Goal: Information Seeking & Learning: Find specific page/section

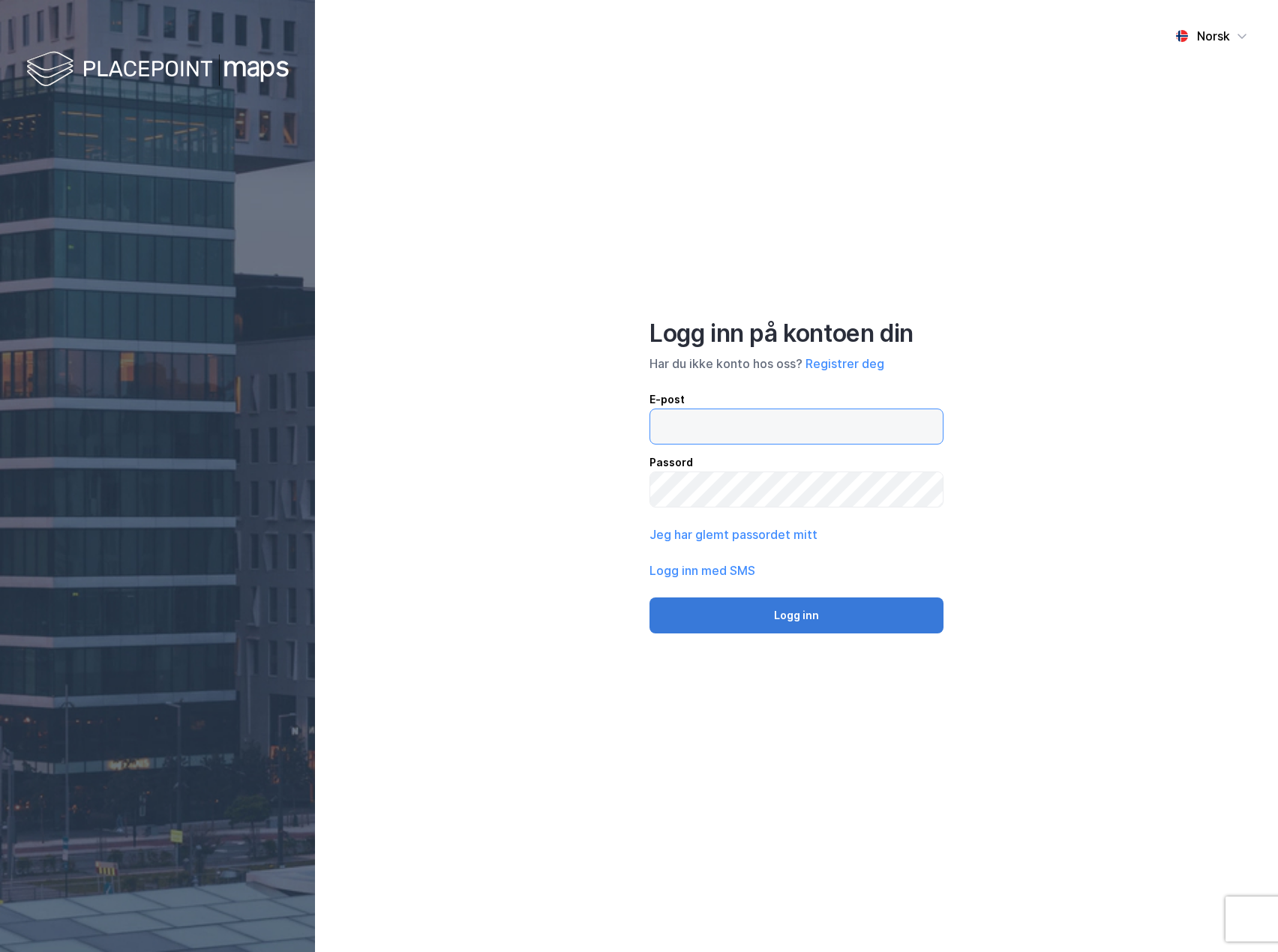
type input "Abdelaziz.altinawi@newsec.no"
click at [829, 620] on button "Logg inn" at bounding box center [797, 615] width 294 height 36
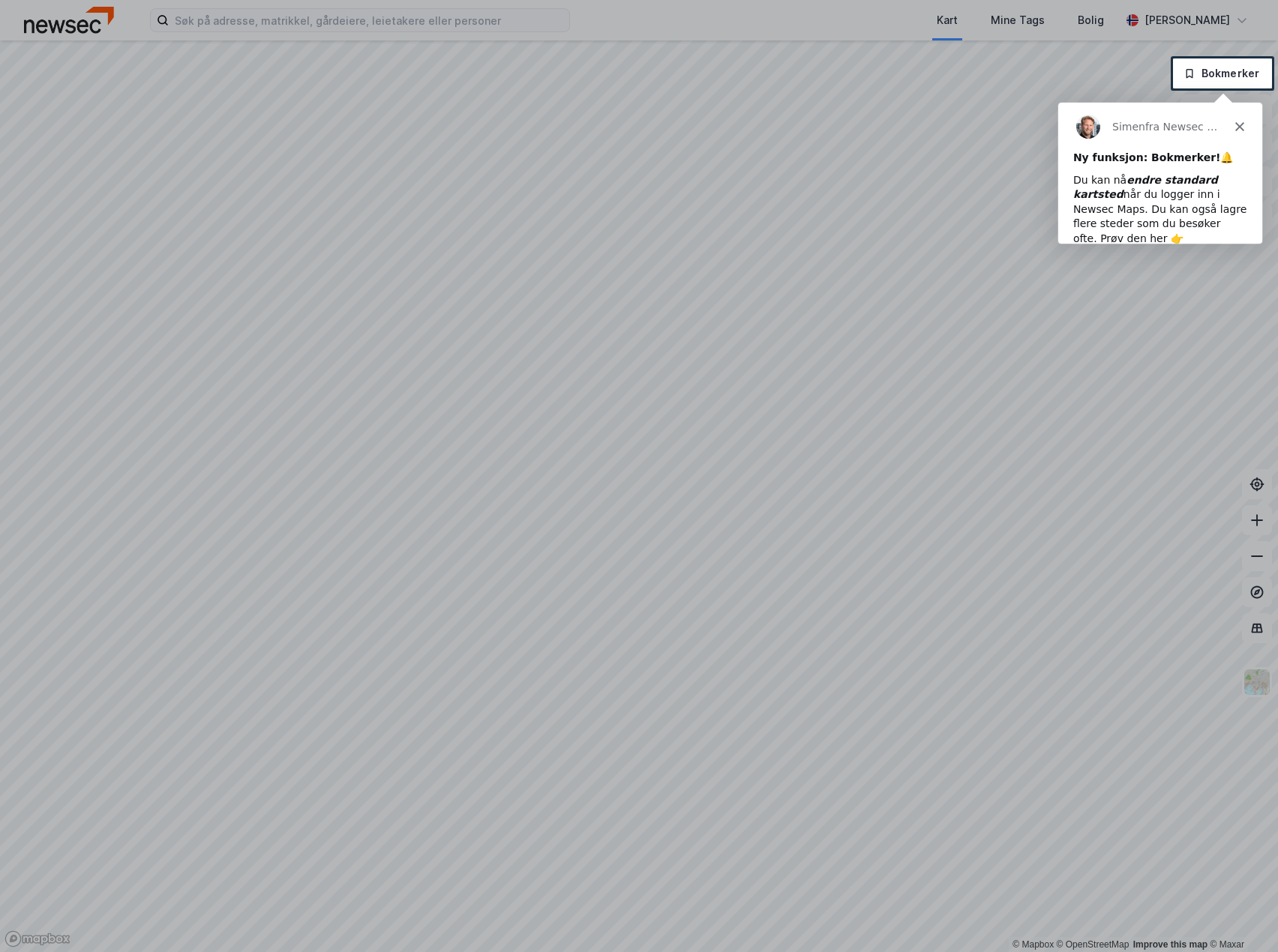
click at [1240, 126] on polygon "Lukk" at bounding box center [1239, 126] width 9 height 9
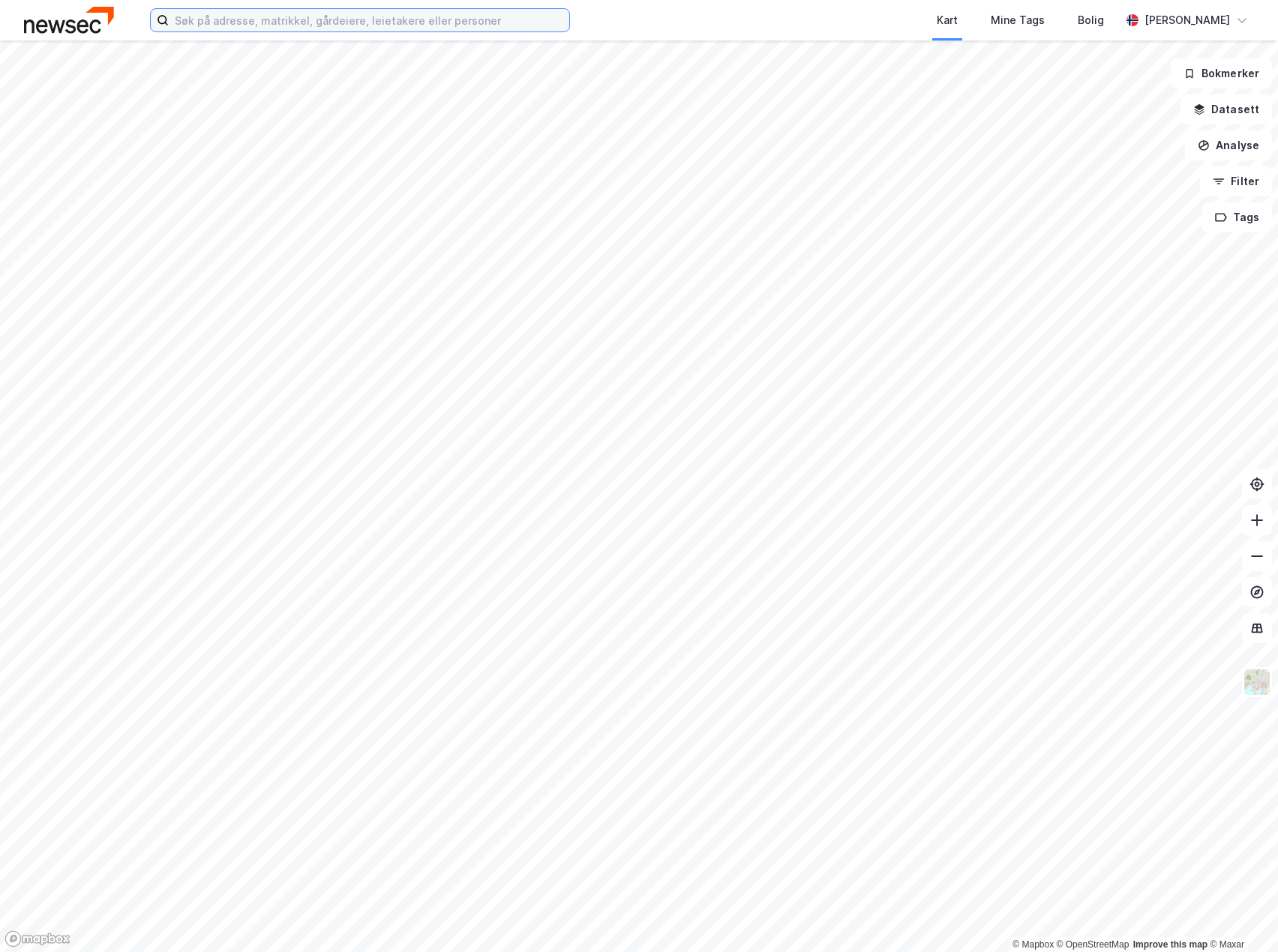
click at [359, 22] on input at bounding box center [369, 20] width 401 height 23
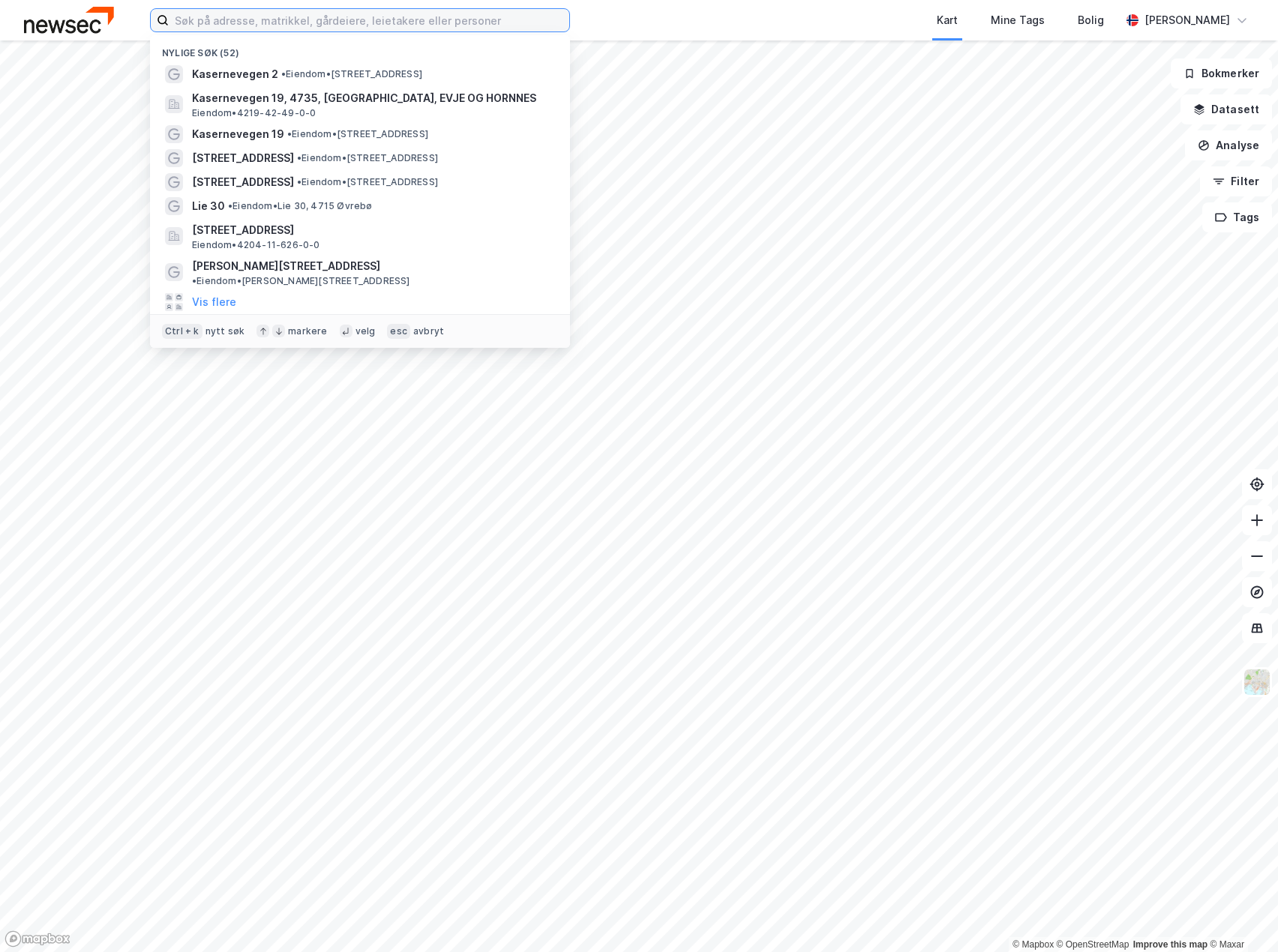
paste input "[PERSON_NAME][STREET_ADDRESS]"
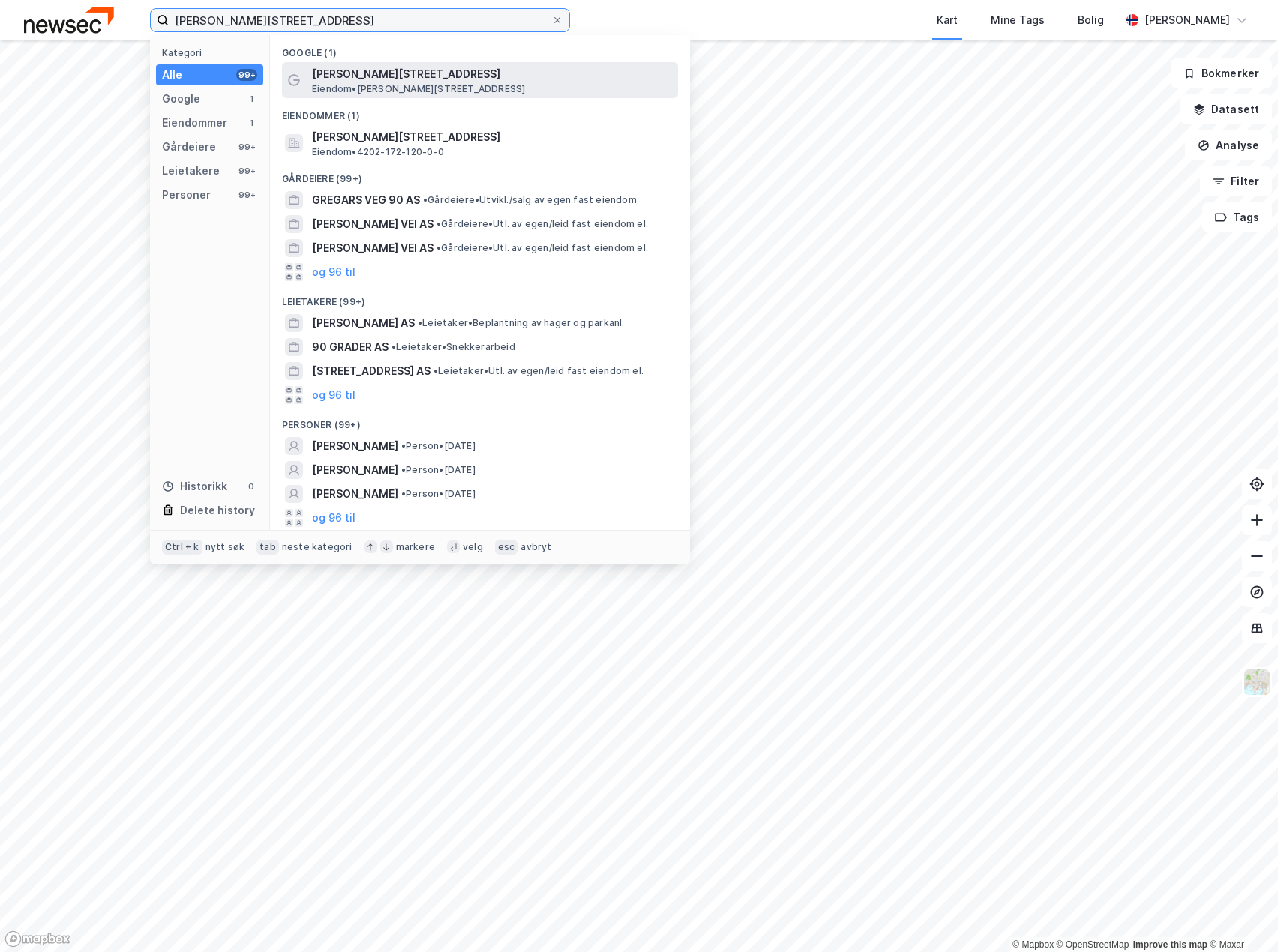
type input "[PERSON_NAME][STREET_ADDRESS]"
click at [376, 75] on span "[PERSON_NAME][STREET_ADDRESS]" at bounding box center [492, 74] width 360 height 18
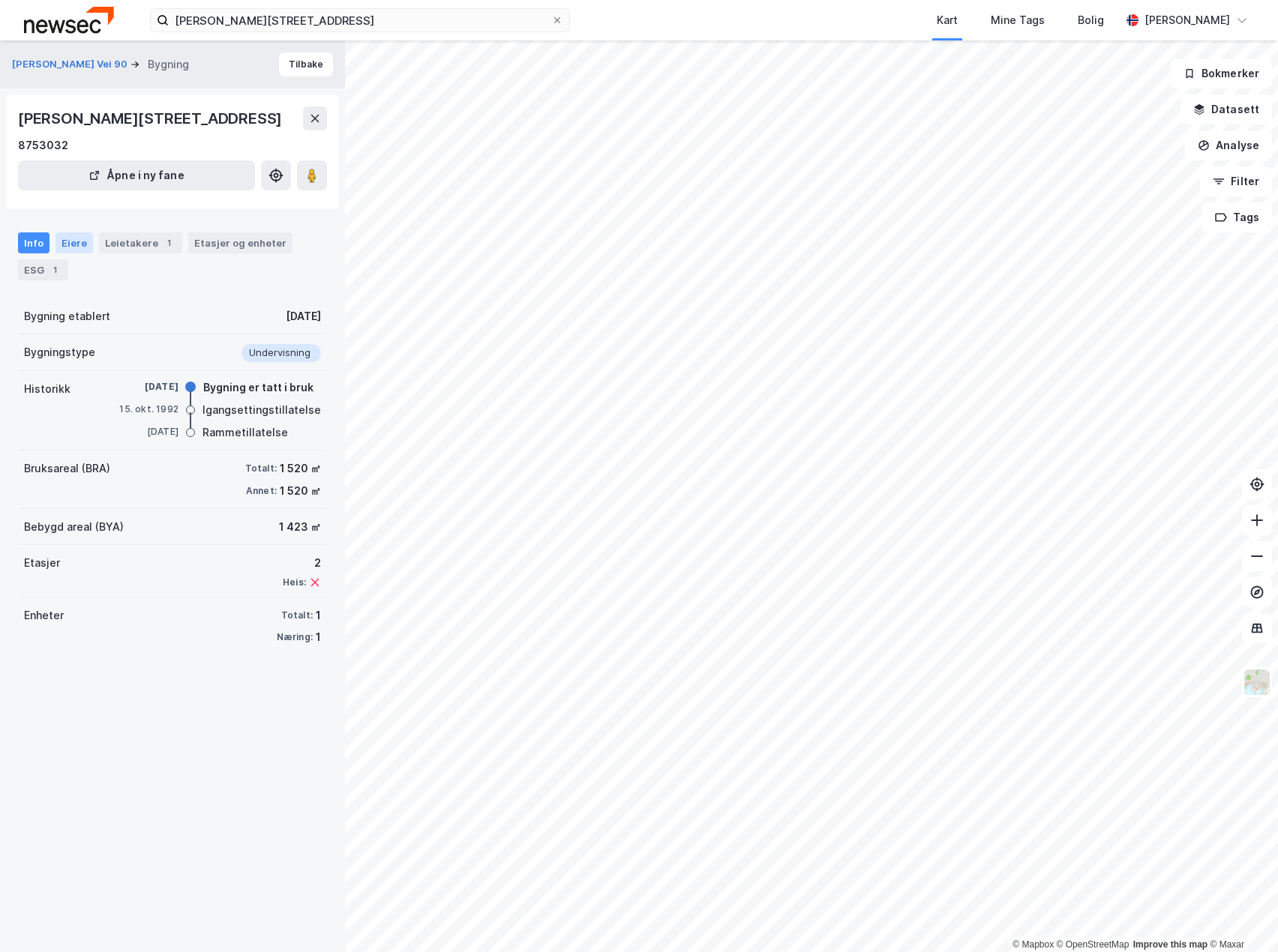
click at [82, 254] on div "Eiere" at bounding box center [74, 243] width 38 height 21
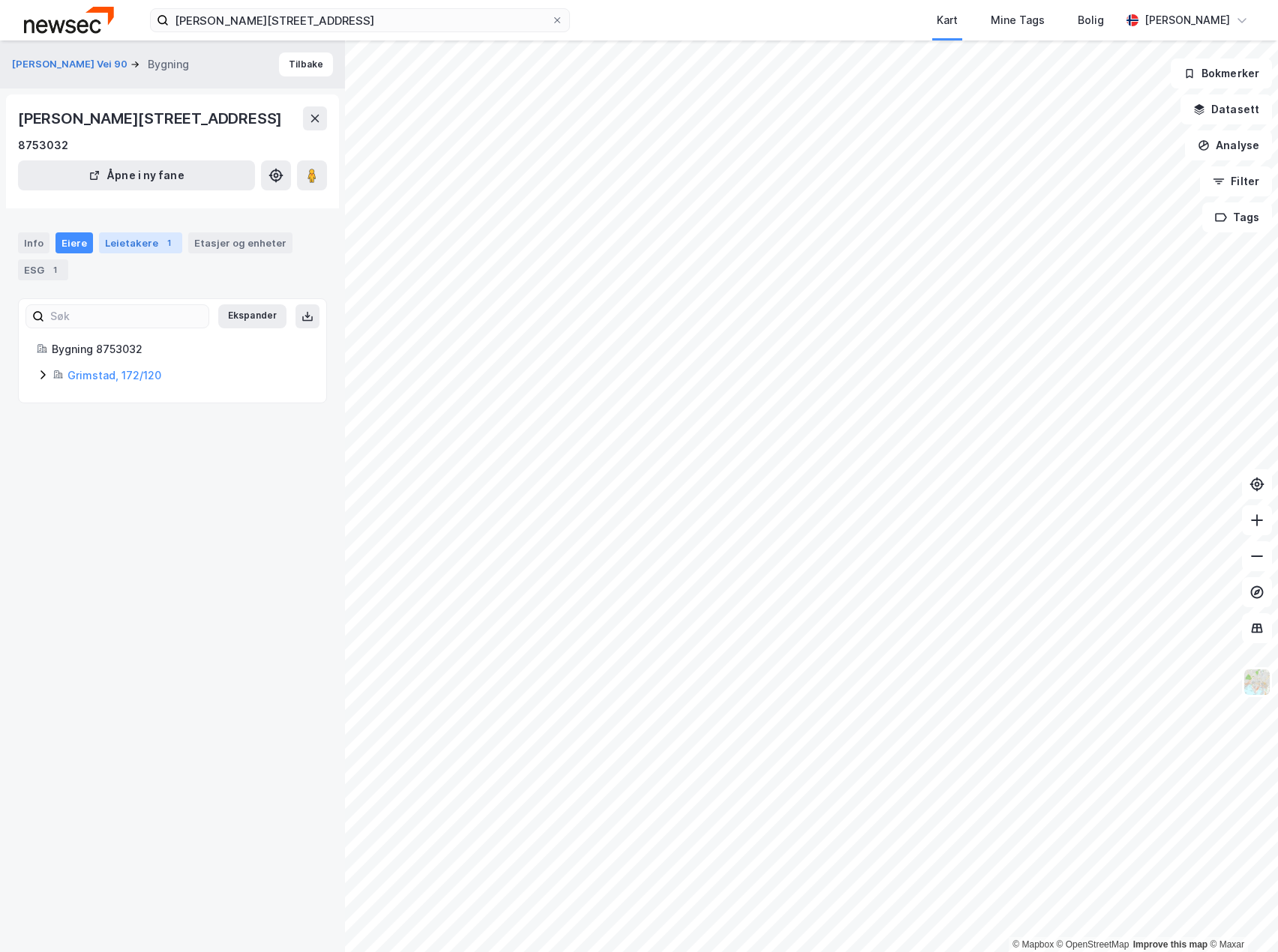
click at [109, 254] on div "Leietakere 1" at bounding box center [141, 243] width 83 height 21
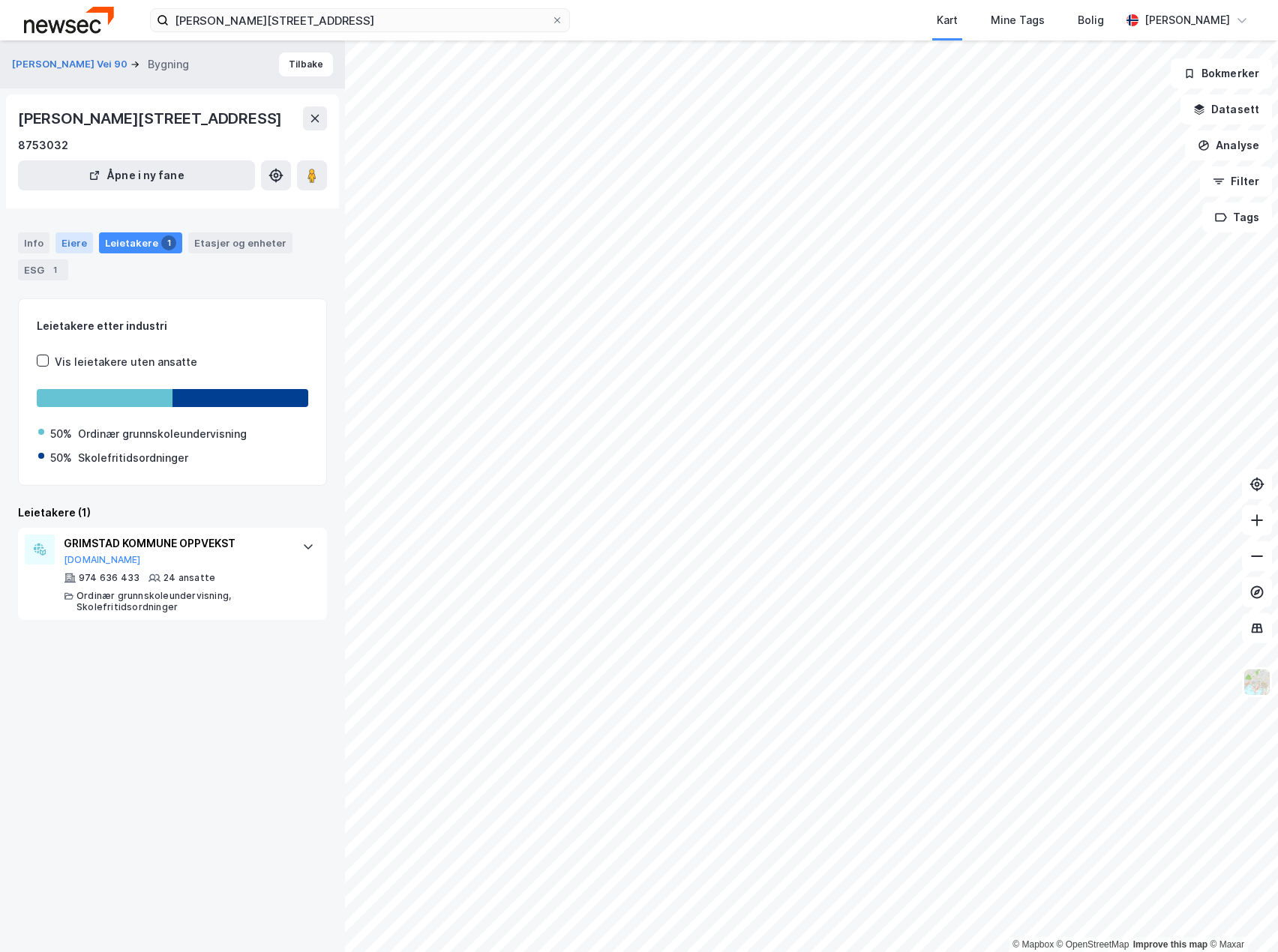
click at [78, 254] on div "Eiere" at bounding box center [74, 243] width 38 height 21
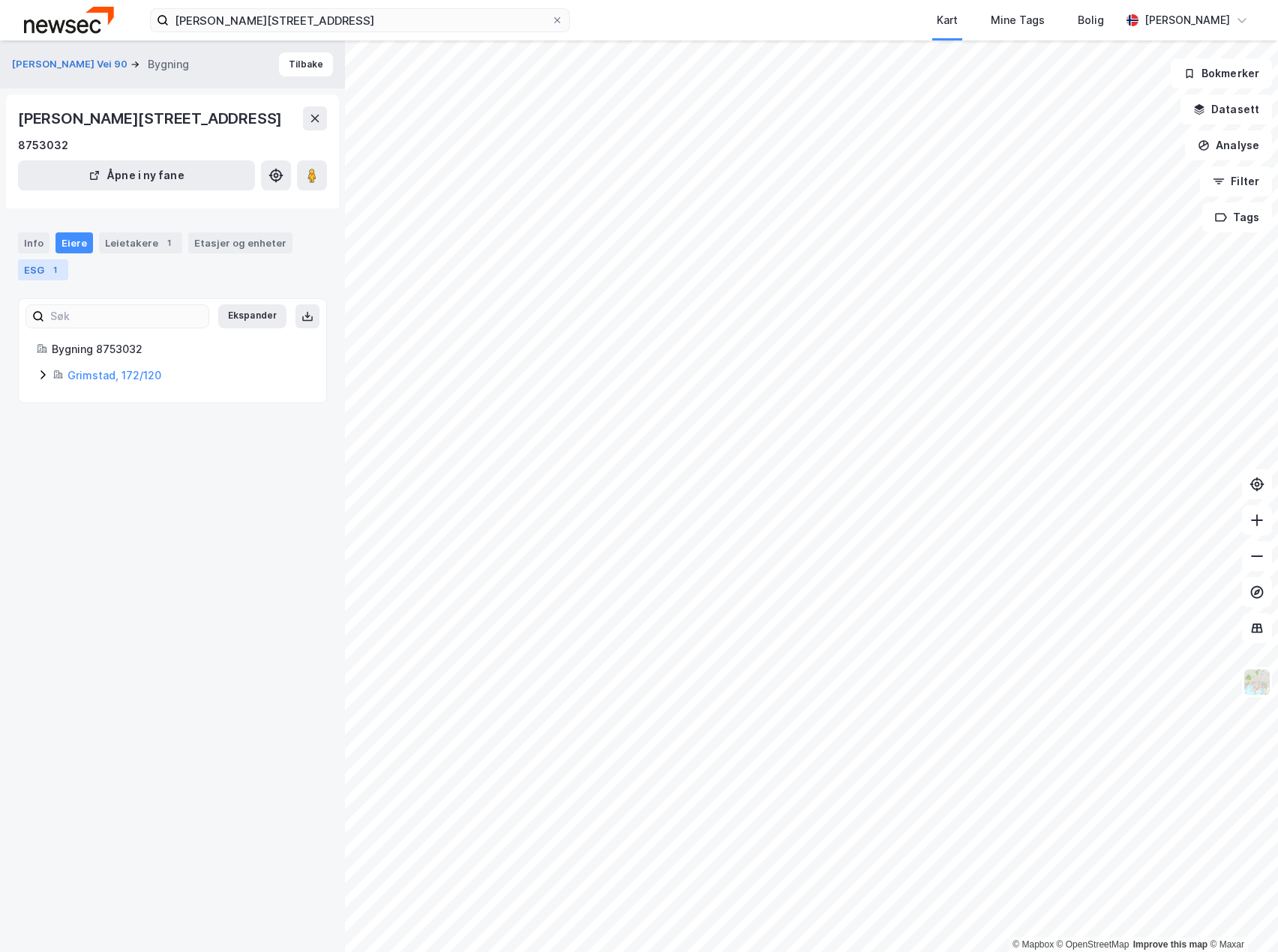
click at [60, 277] on div "1" at bounding box center [54, 270] width 15 height 15
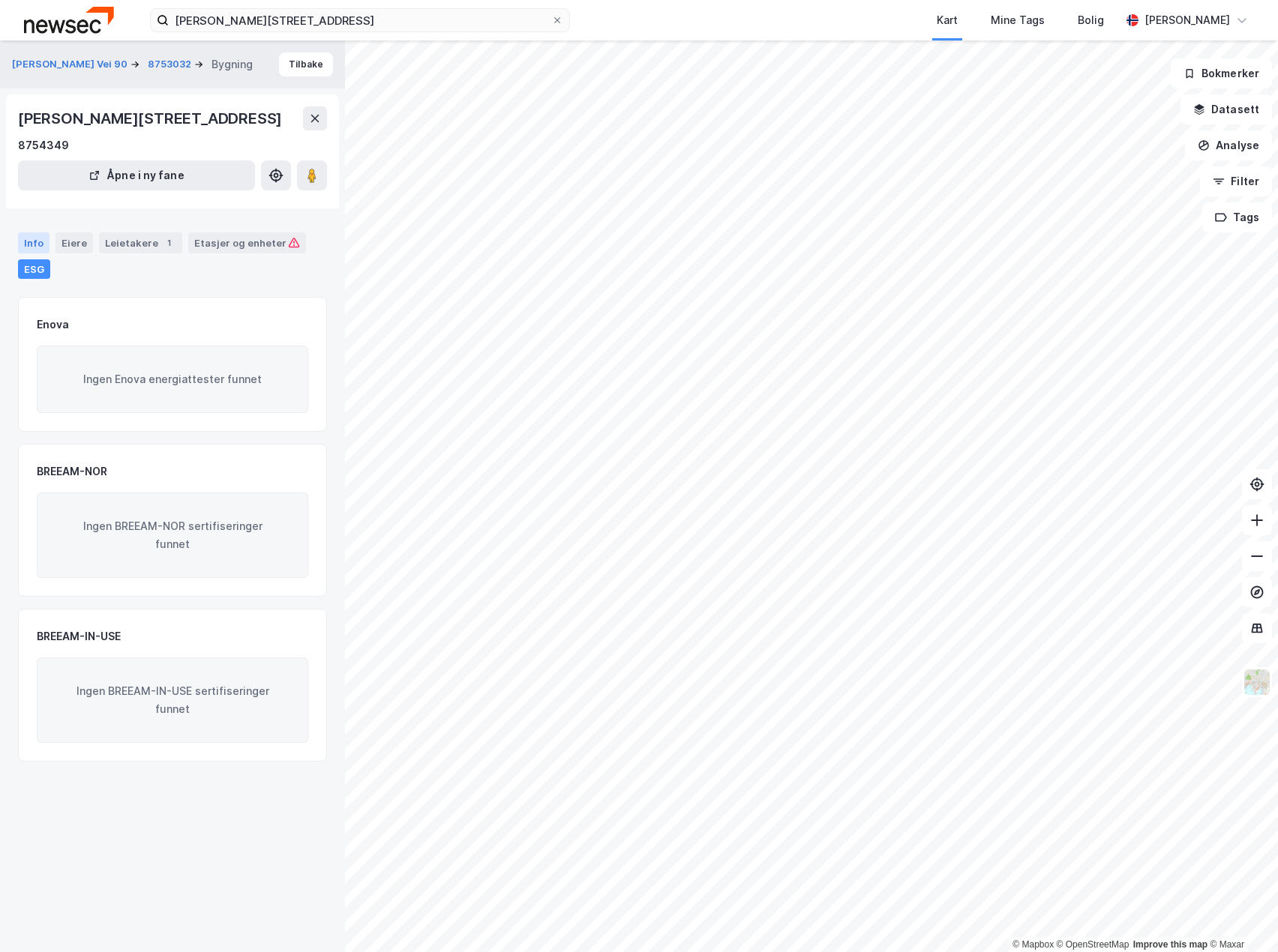
click at [35, 254] on div "Info" at bounding box center [33, 243] width 32 height 21
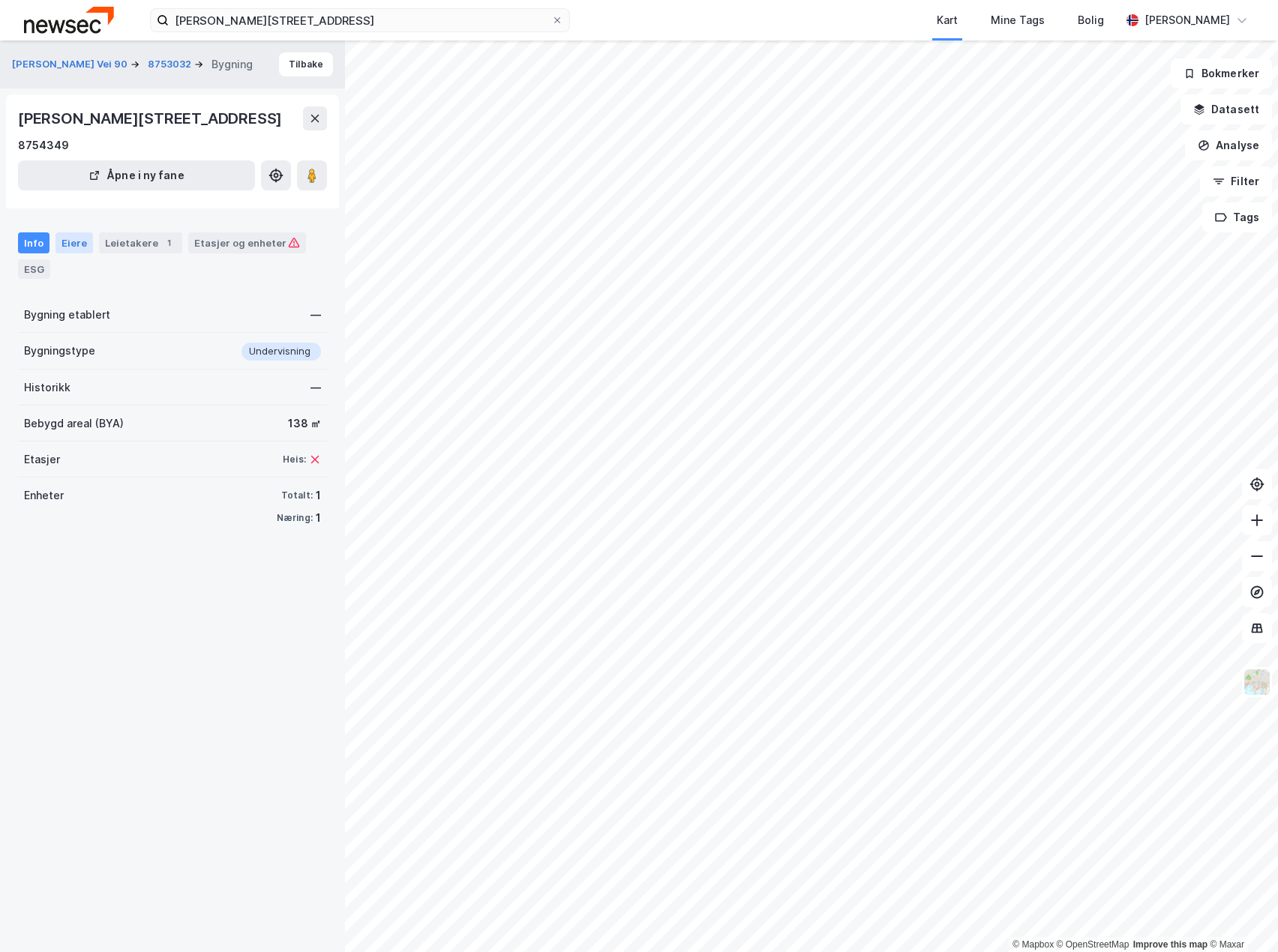
click at [74, 254] on div "Eiere" at bounding box center [74, 243] width 38 height 21
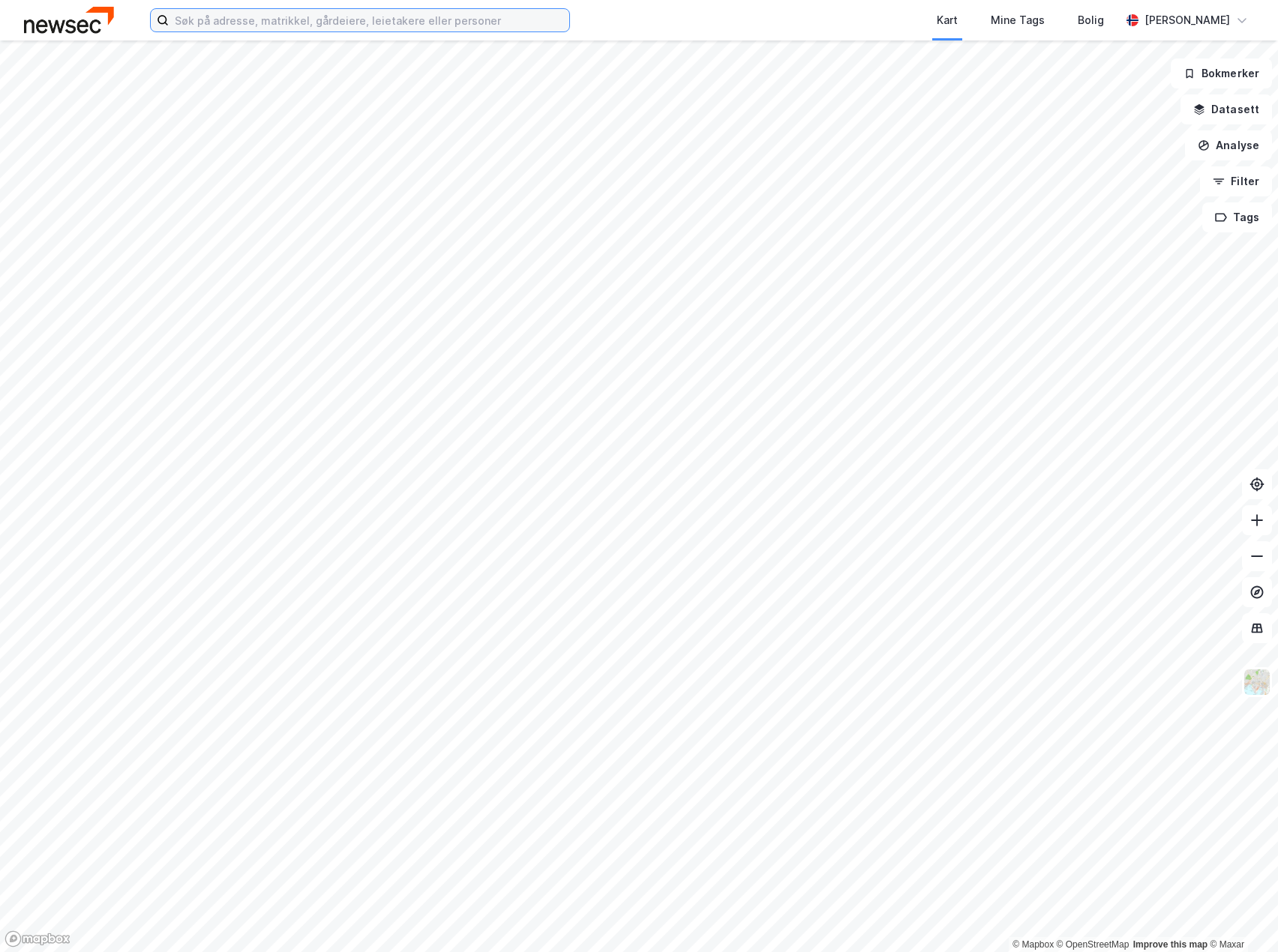
click at [348, 20] on input at bounding box center [369, 20] width 401 height 23
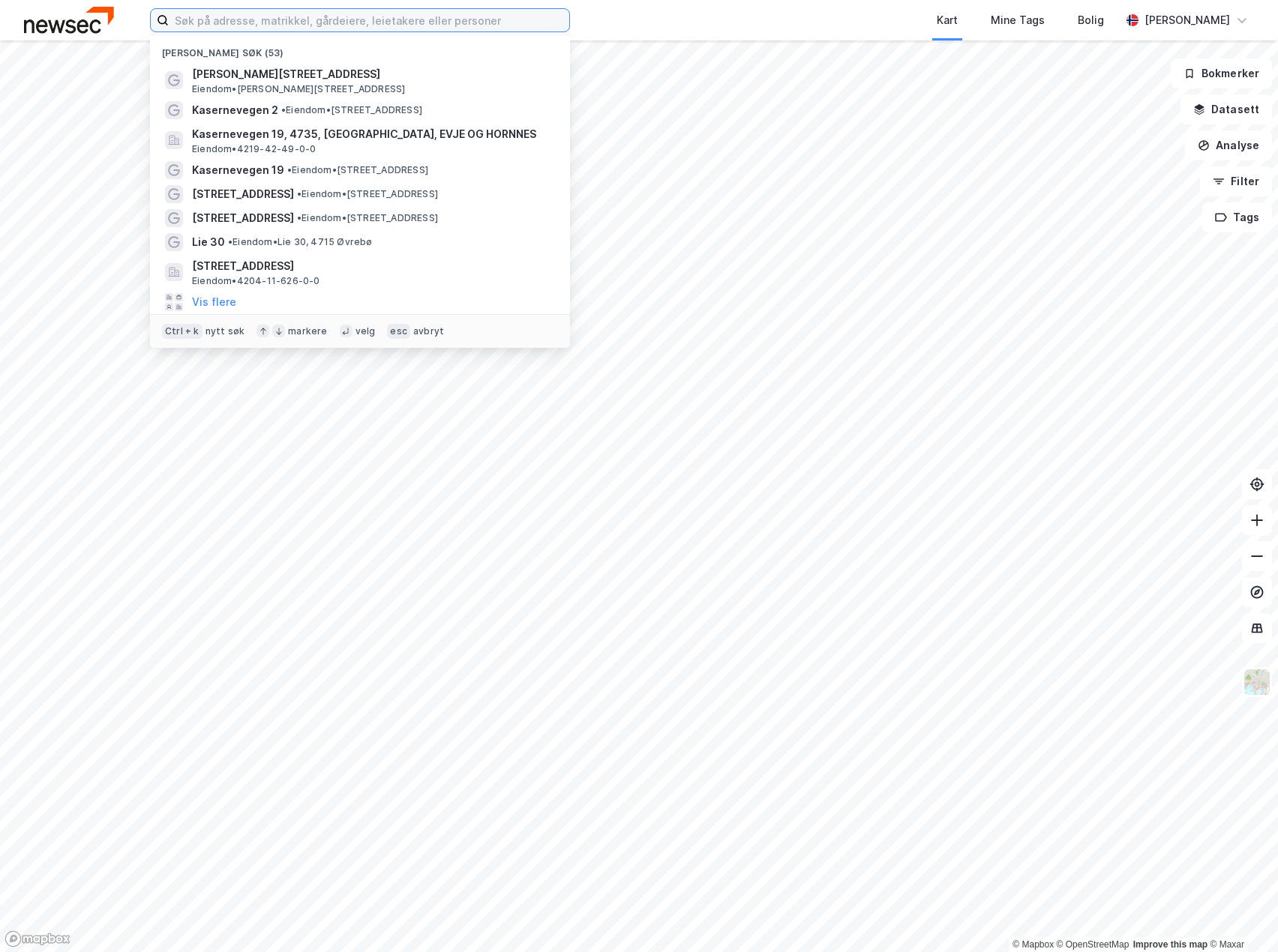
paste input "[PERSON_NAME][STREET_ADDRESS]"
type input "[PERSON_NAME][STREET_ADDRESS]"
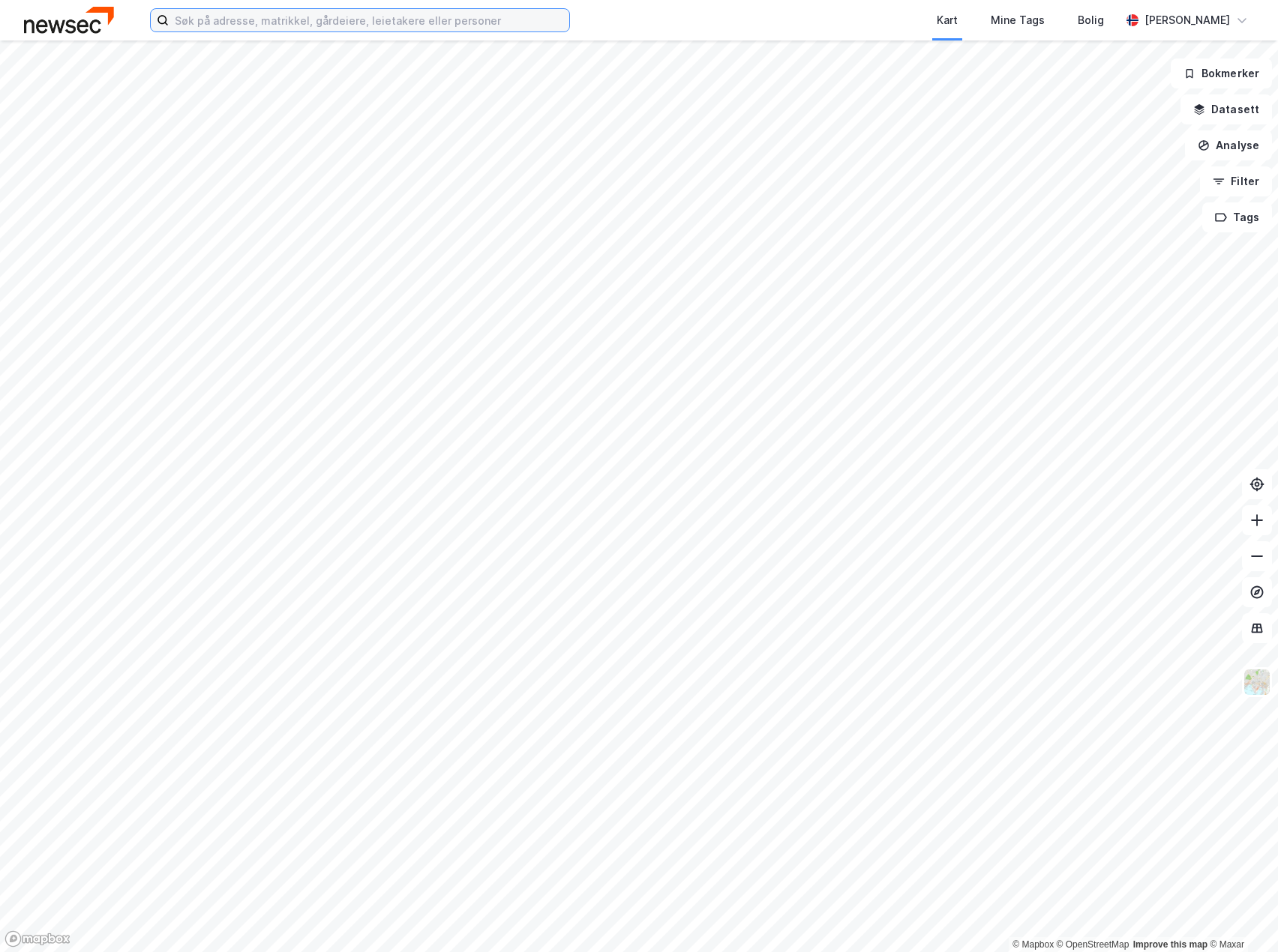
click at [495, 21] on input at bounding box center [369, 20] width 401 height 23
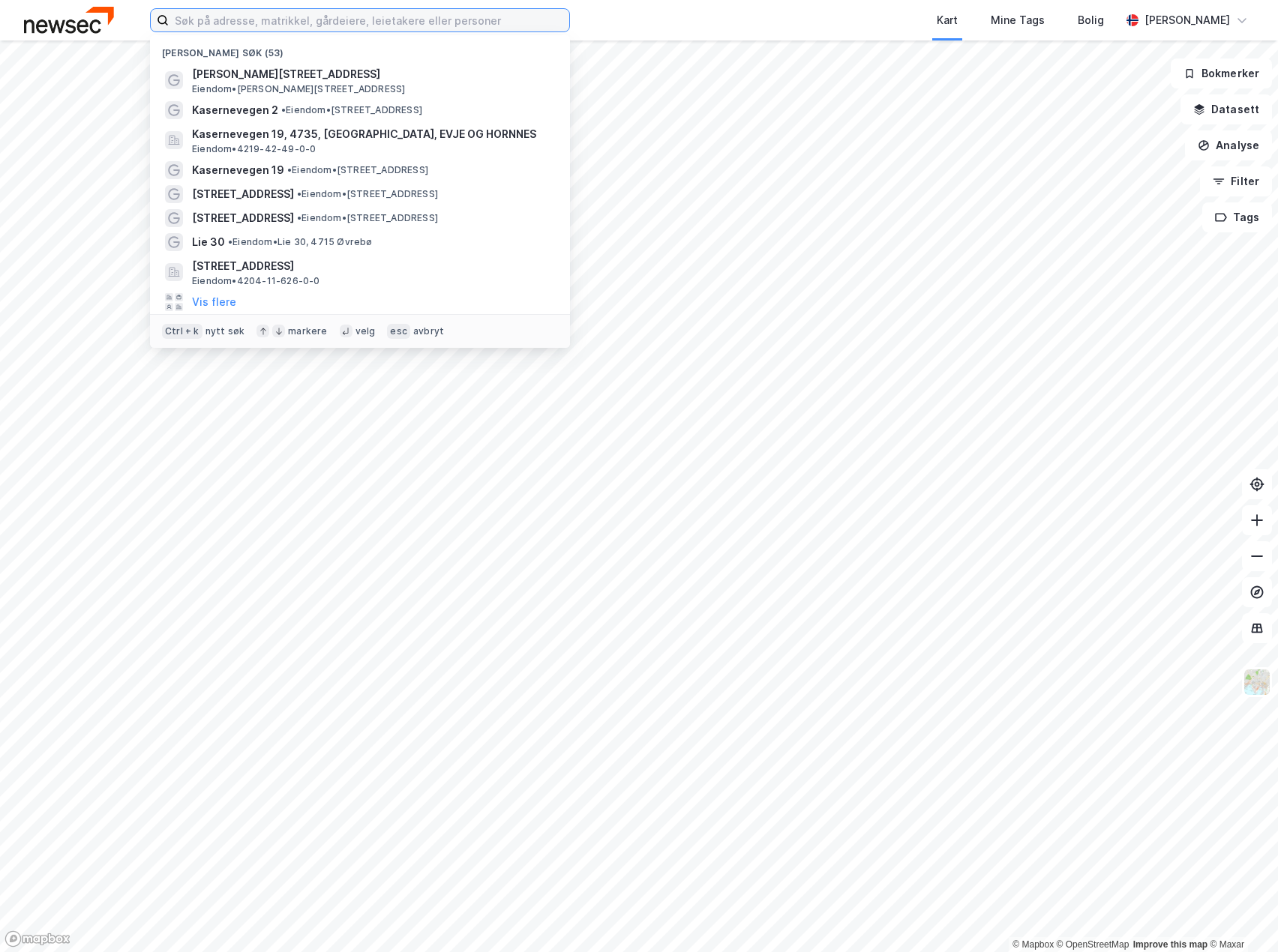
paste input "Terje [STREET_ADDRESS]"
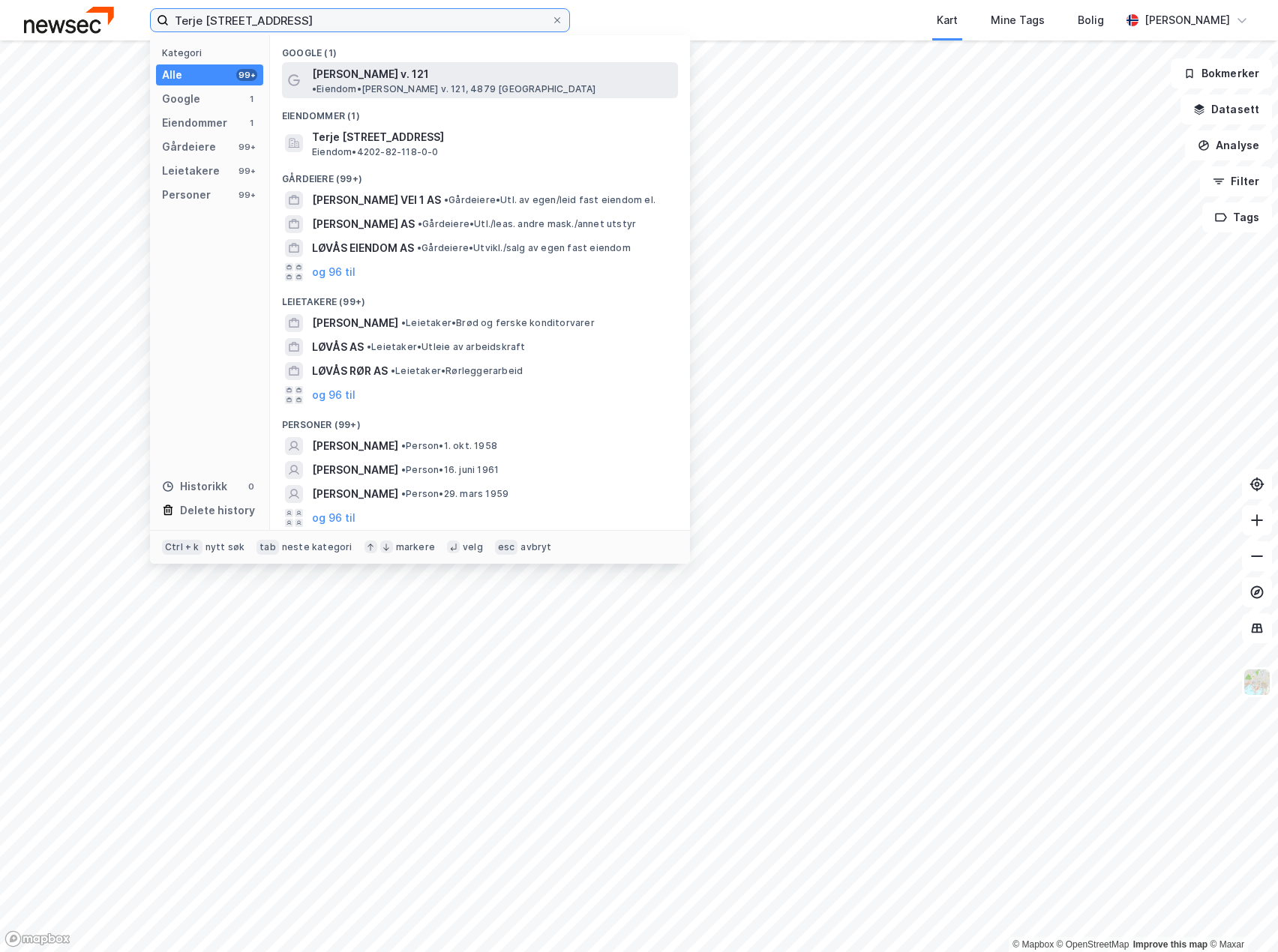
type input "Terje [STREET_ADDRESS]"
click at [371, 74] on span "[PERSON_NAME] v. 121" at bounding box center [371, 74] width 117 height 18
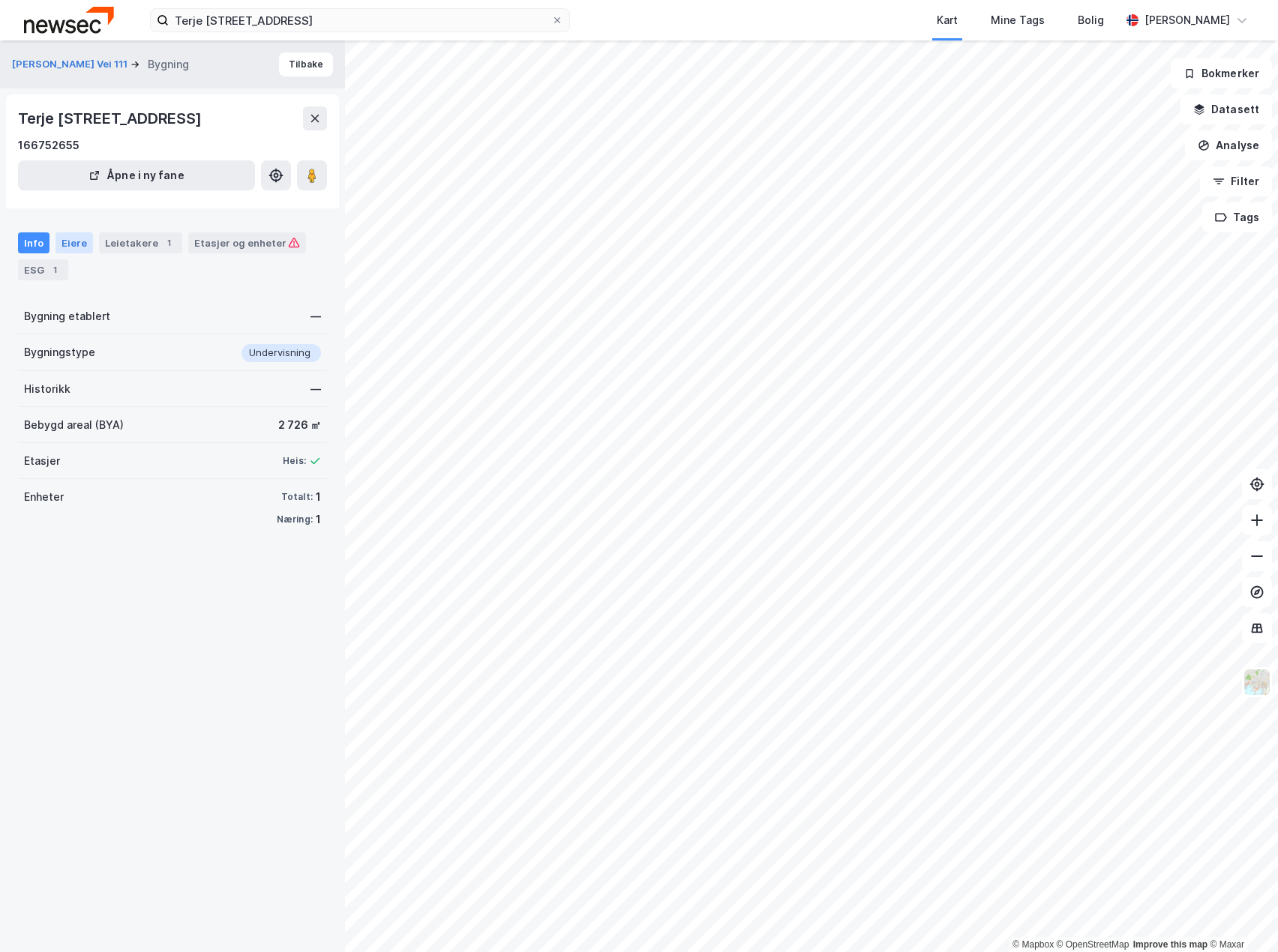
click at [64, 237] on div "Eiere" at bounding box center [74, 243] width 38 height 21
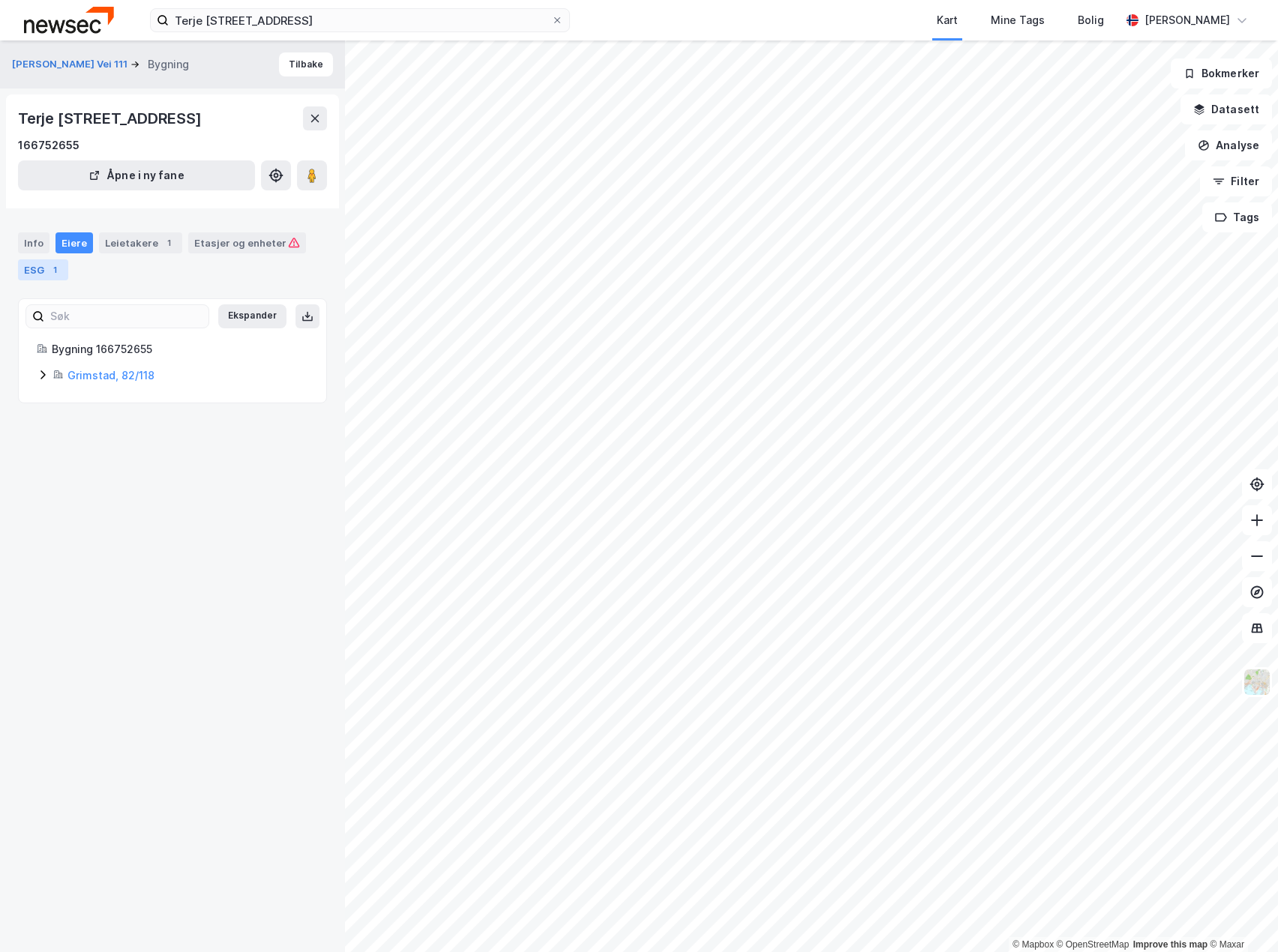
click at [46, 266] on div "ESG 1" at bounding box center [43, 269] width 51 height 21
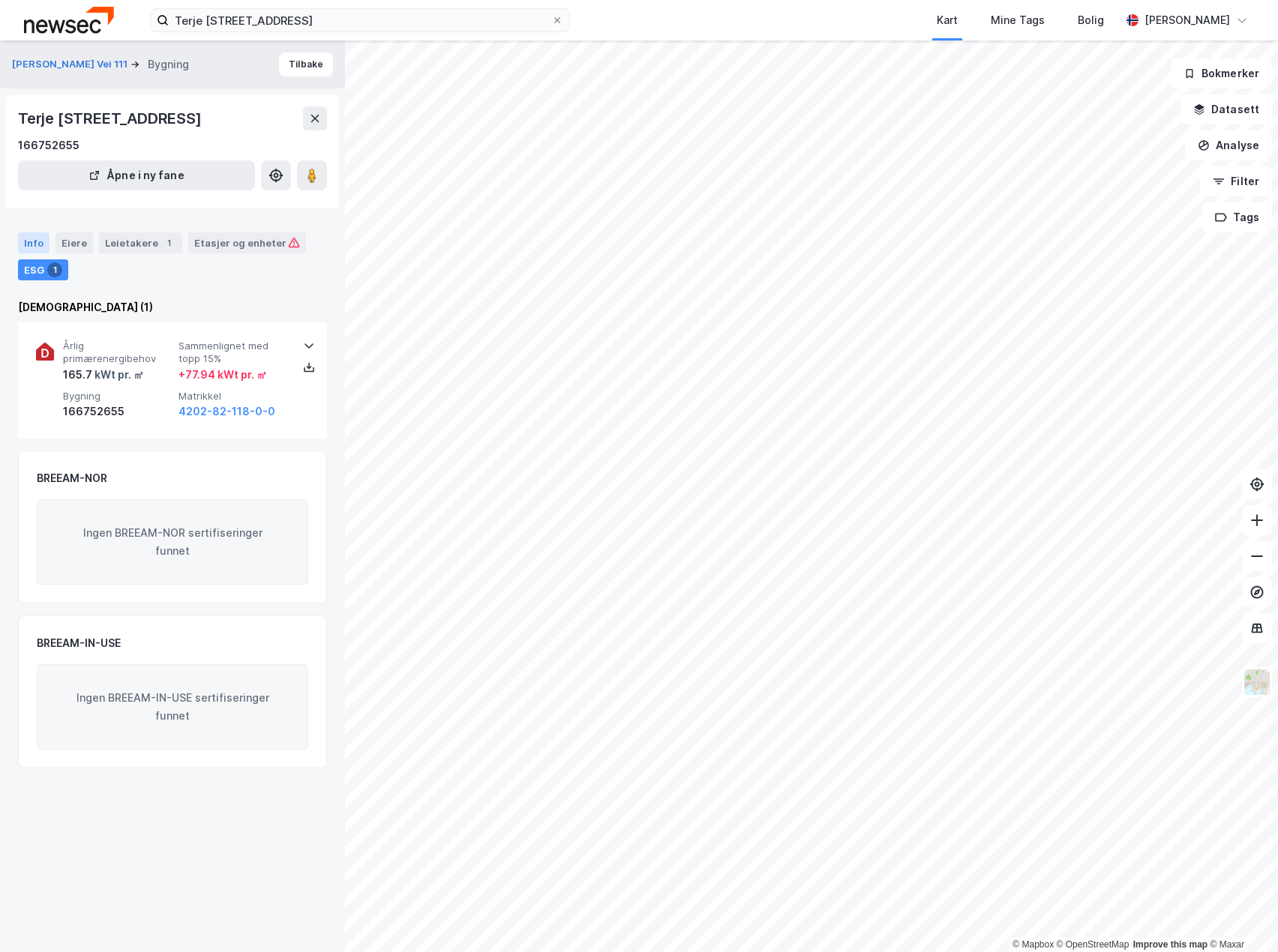
click at [40, 237] on div "Info" at bounding box center [33, 243] width 32 height 21
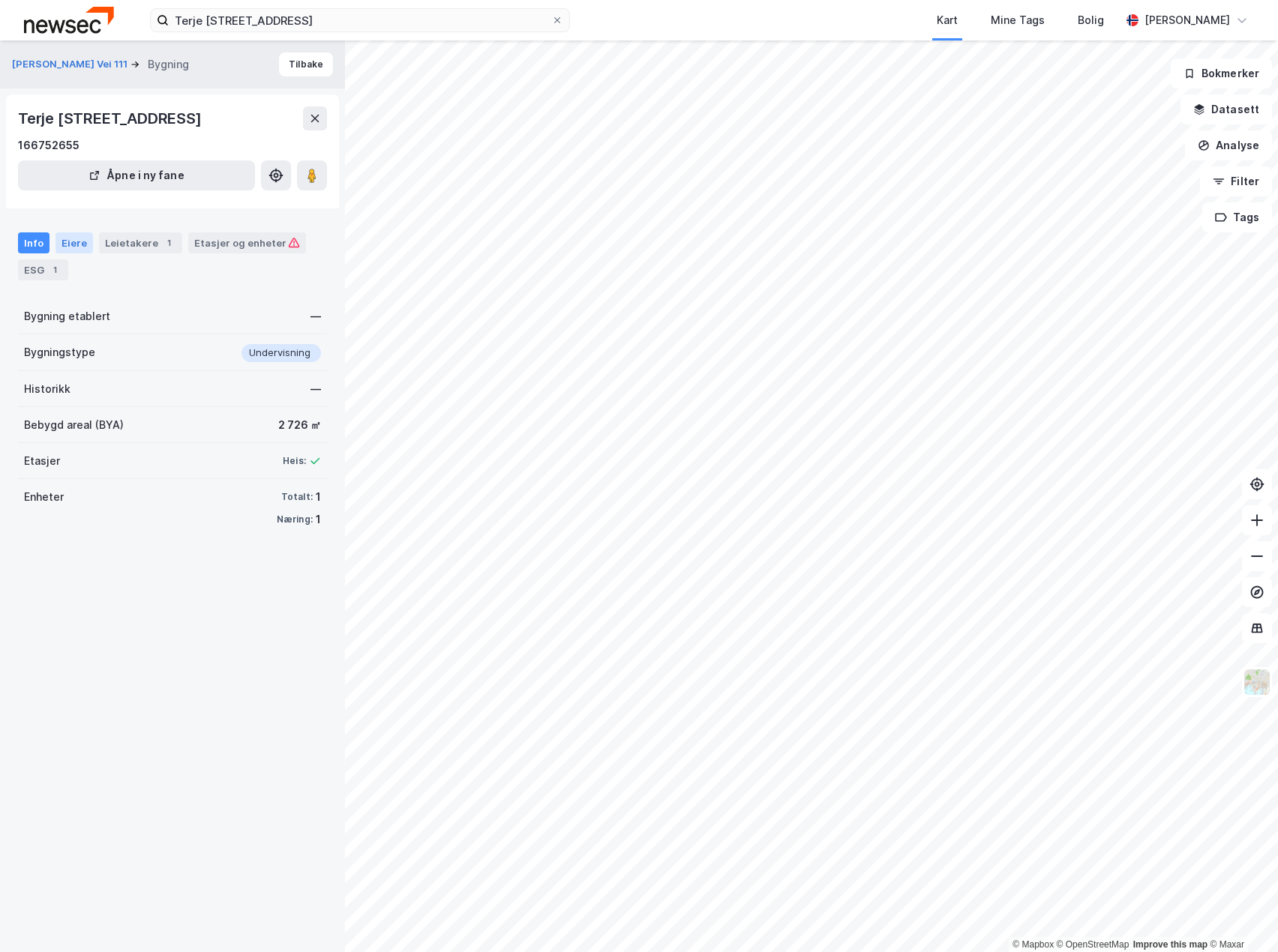
click at [79, 248] on div "Eiere" at bounding box center [74, 243] width 38 height 21
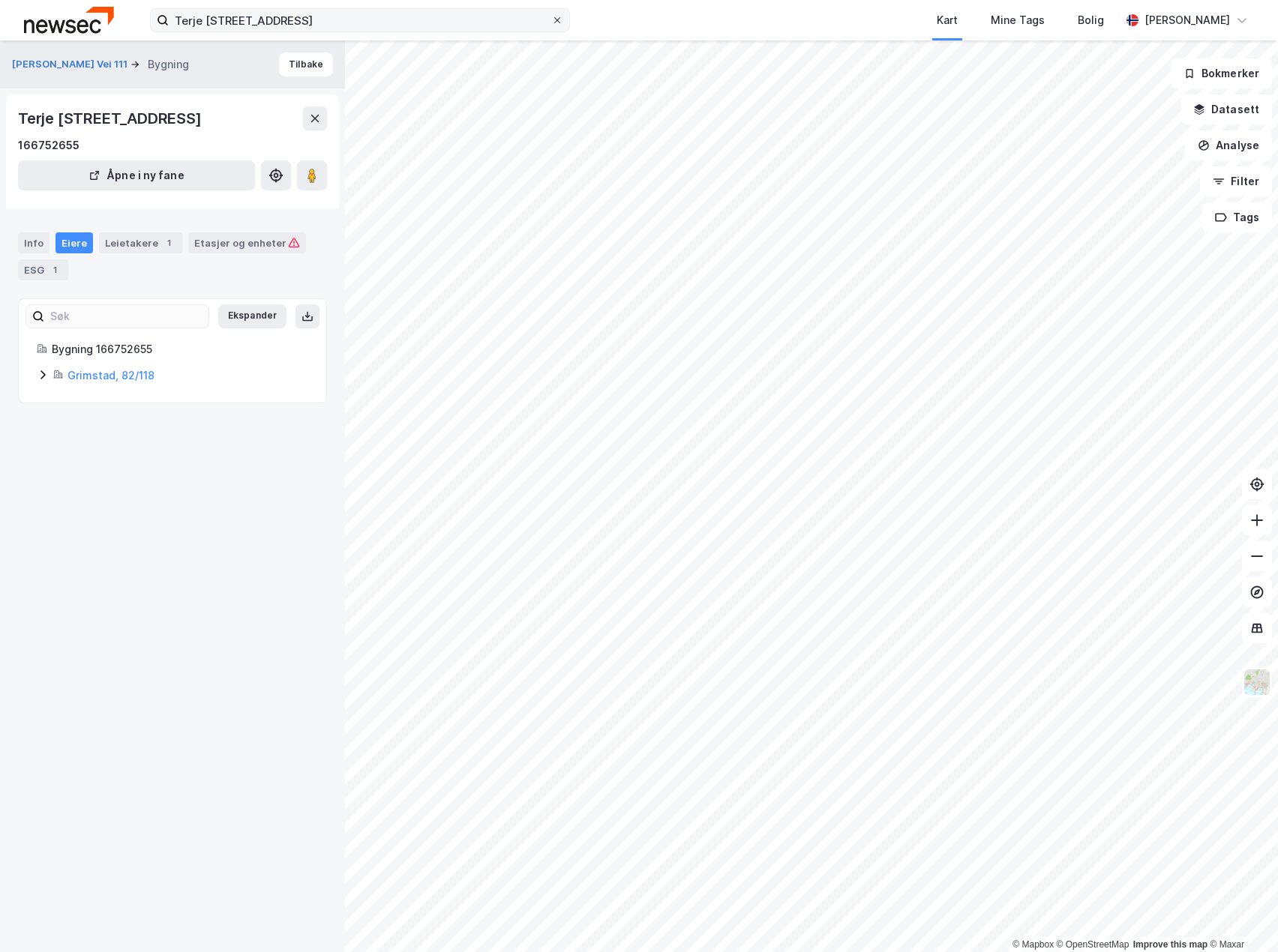
click at [560, 15] on icon at bounding box center [557, 20] width 9 height 9
click at [551, 15] on input "Terje [STREET_ADDRESS]" at bounding box center [360, 20] width 383 height 23
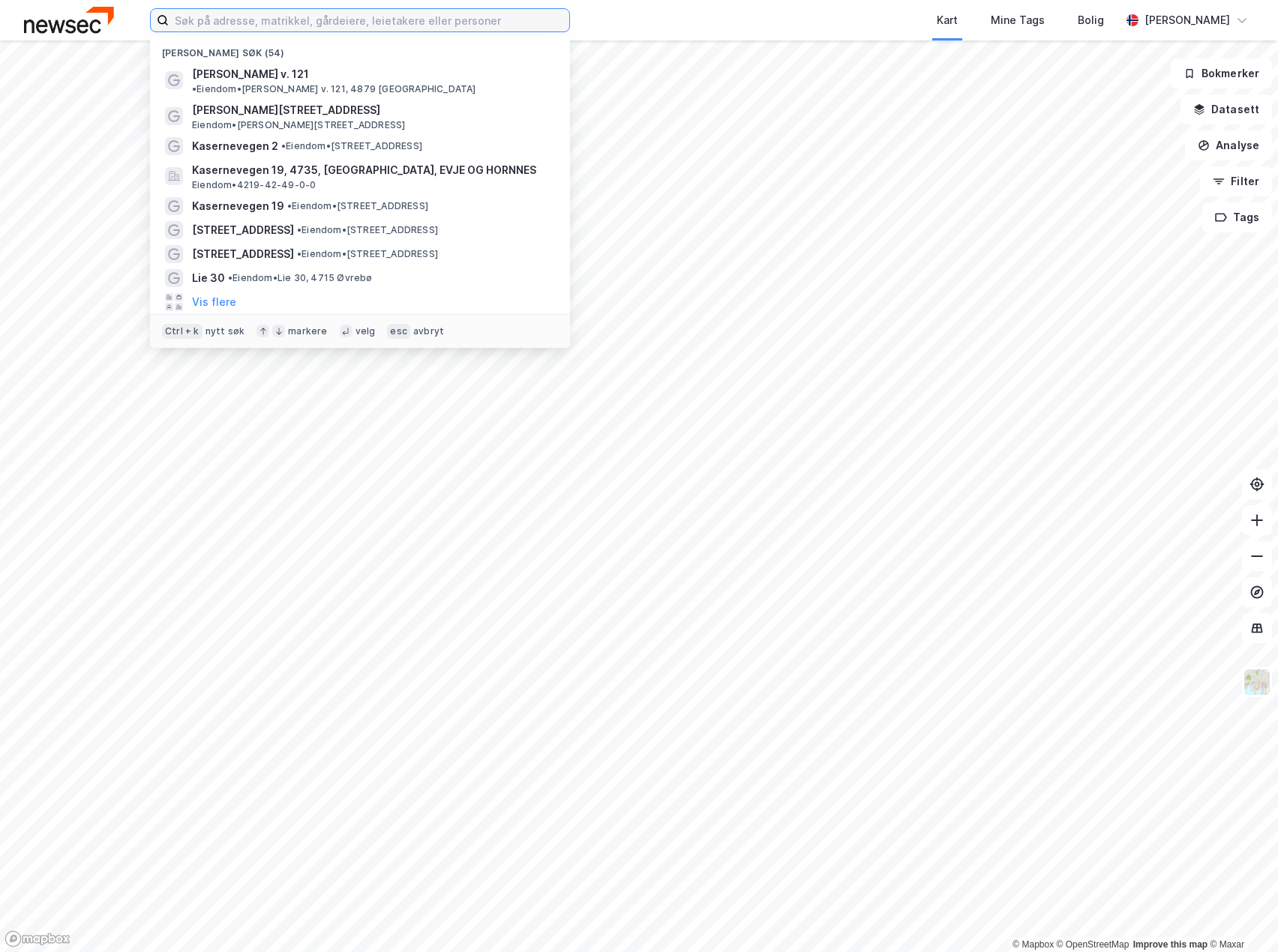
paste input "Feviktoppen 30"
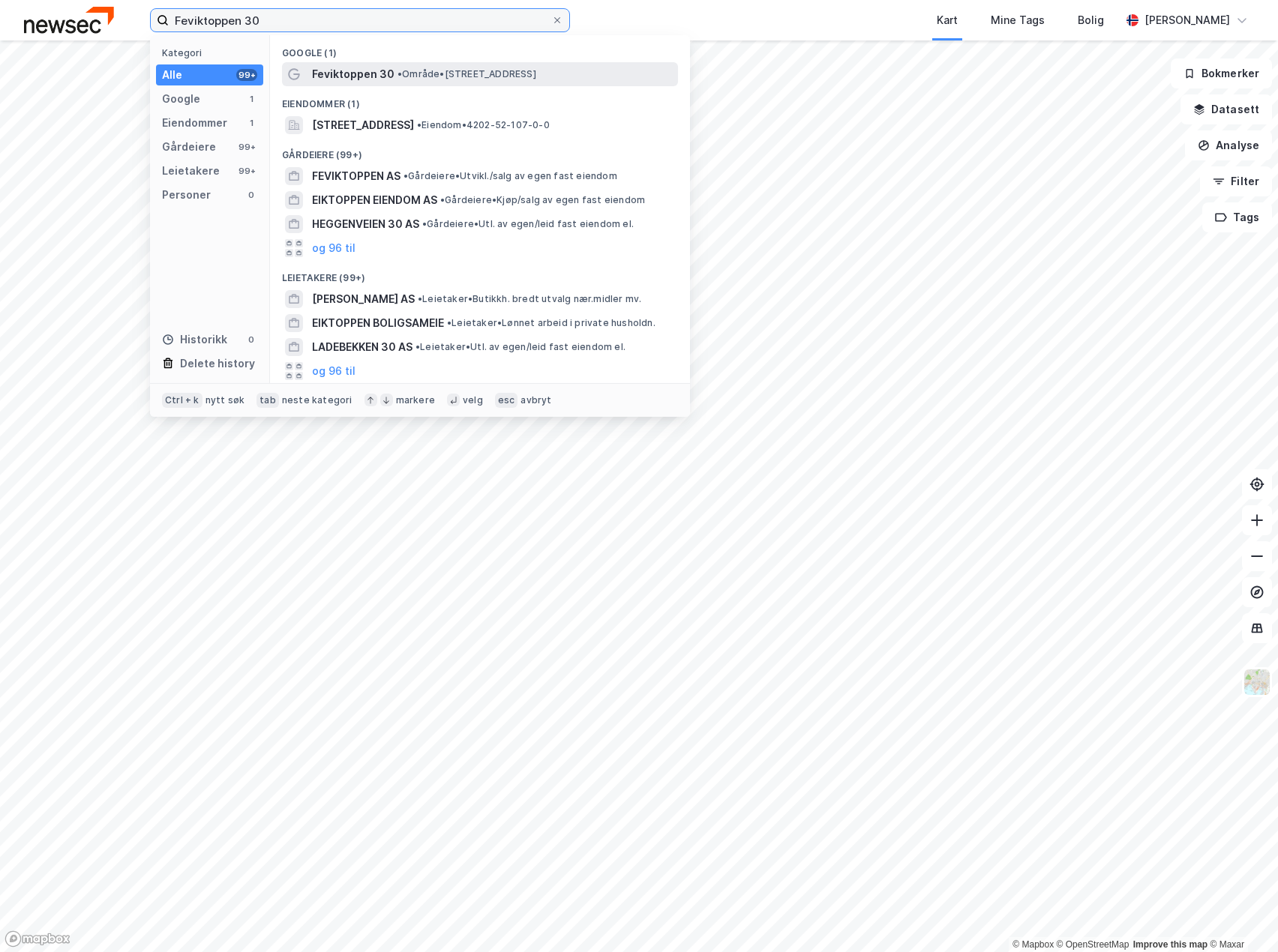
type input "Feviktoppen 30"
click at [332, 82] on span "Feviktoppen 30" at bounding box center [353, 74] width 82 height 18
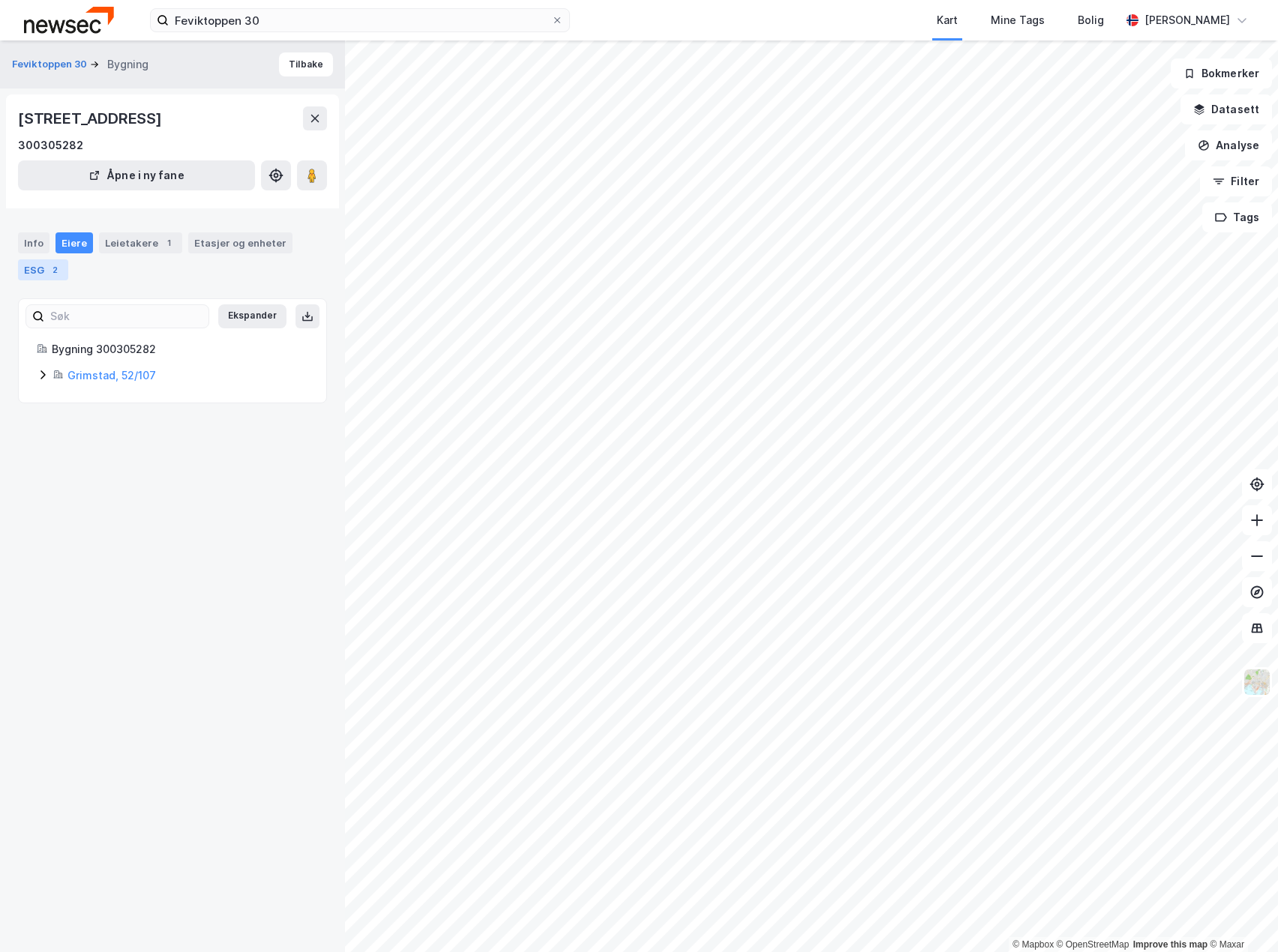
click at [60, 272] on div "2" at bounding box center [54, 270] width 15 height 15
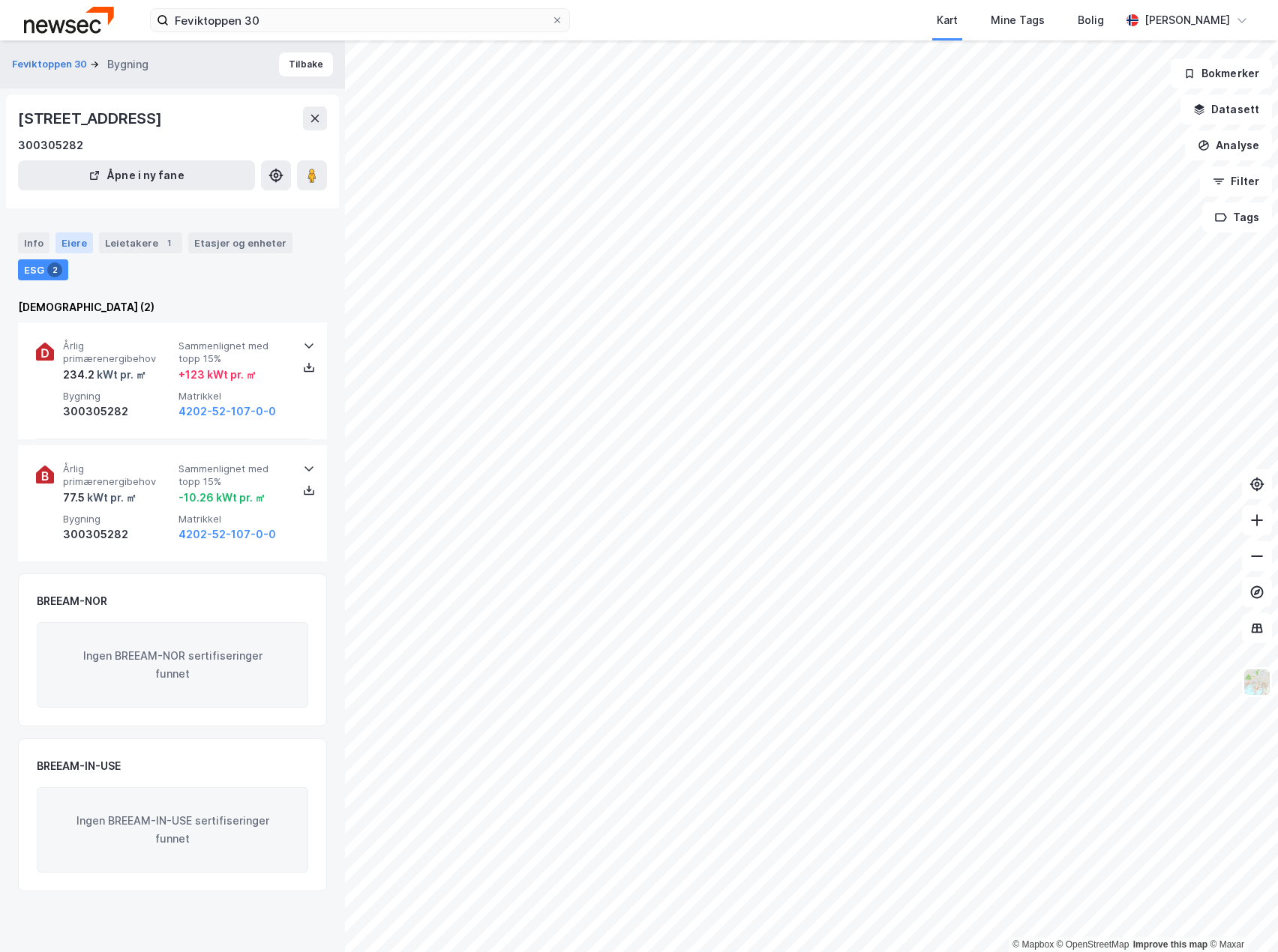
click at [60, 240] on div "Eiere" at bounding box center [74, 243] width 38 height 21
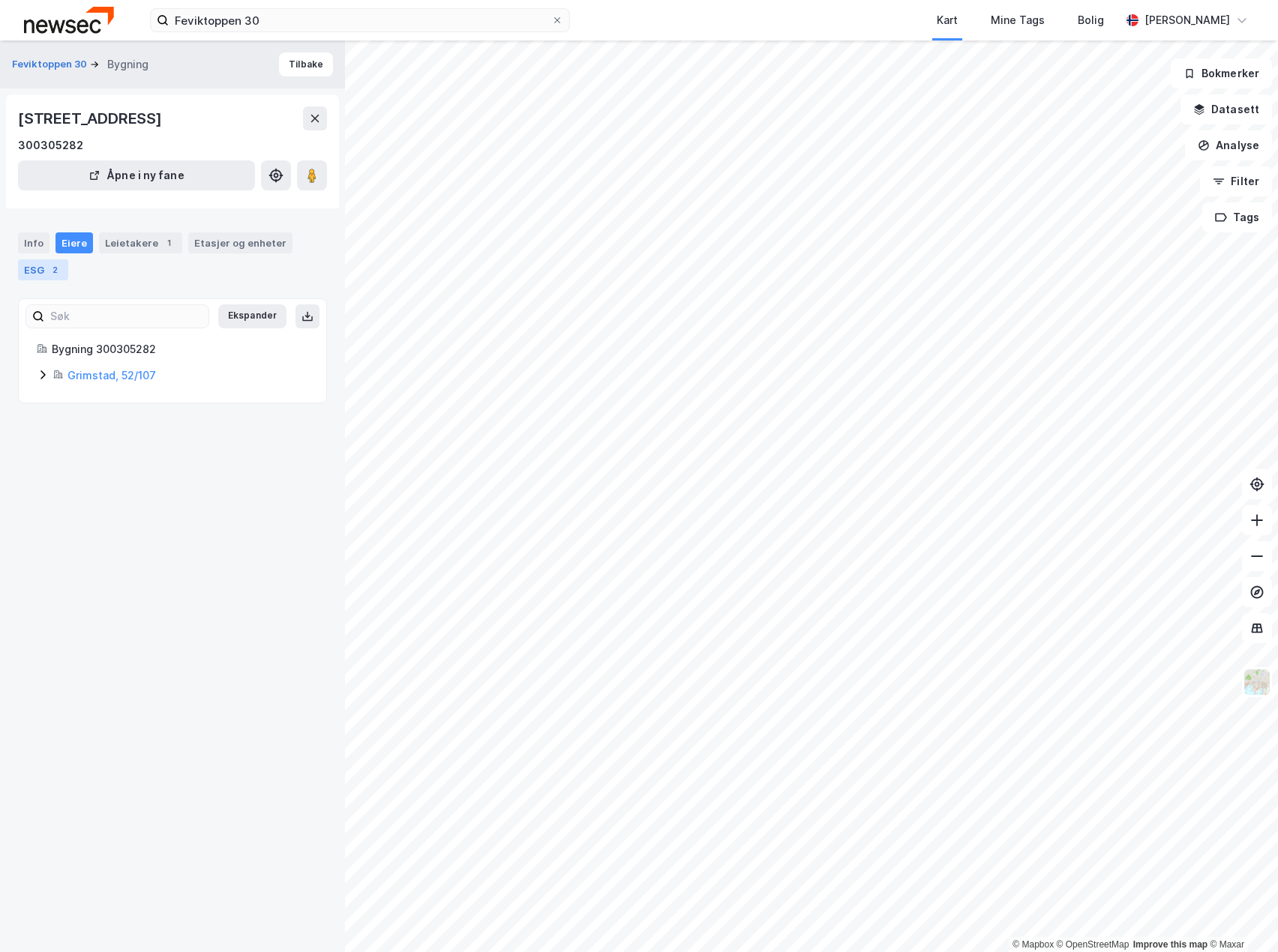
click at [54, 267] on div "2" at bounding box center [54, 270] width 15 height 15
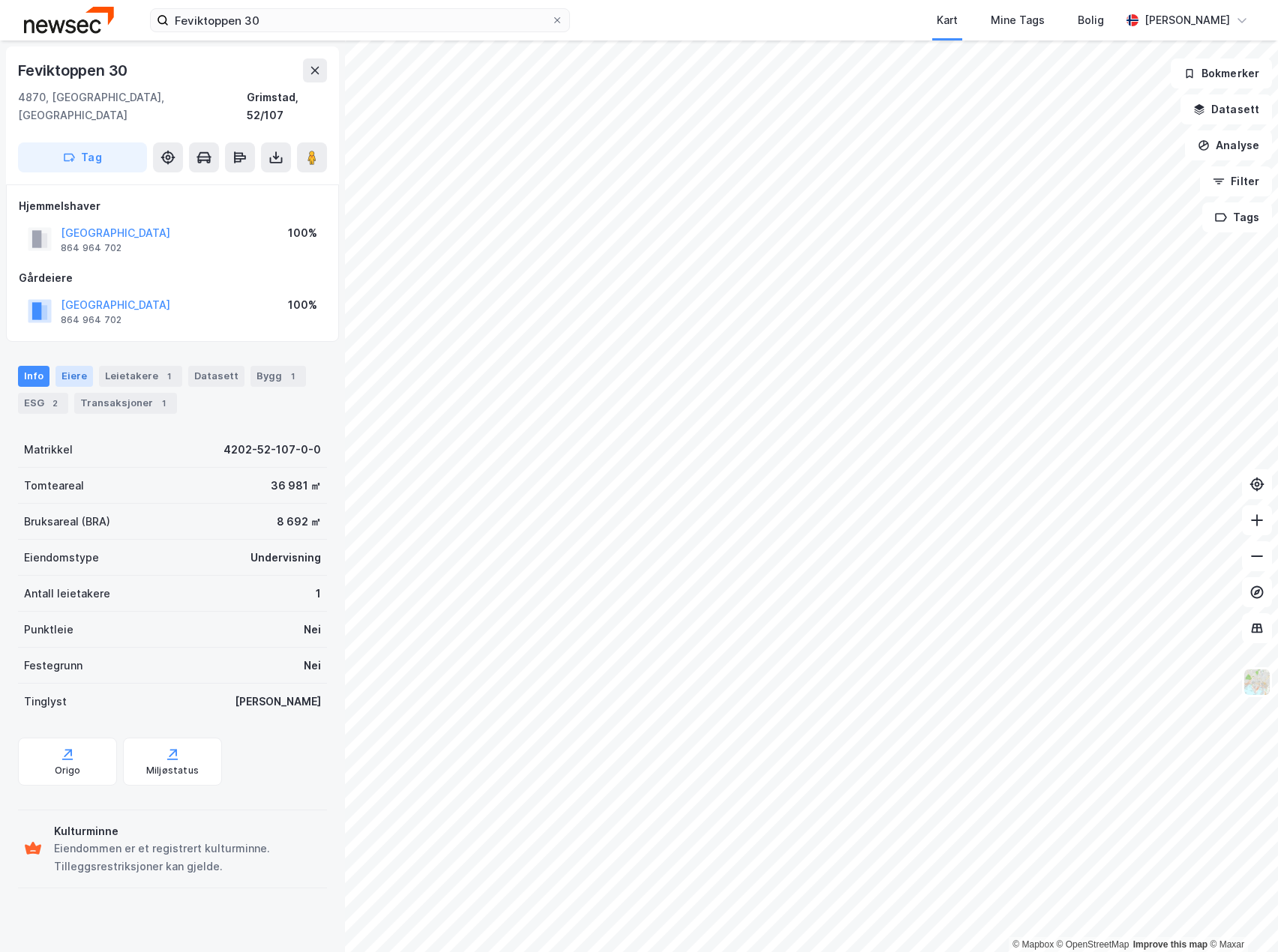
click at [85, 365] on div "Eiere" at bounding box center [74, 375] width 38 height 21
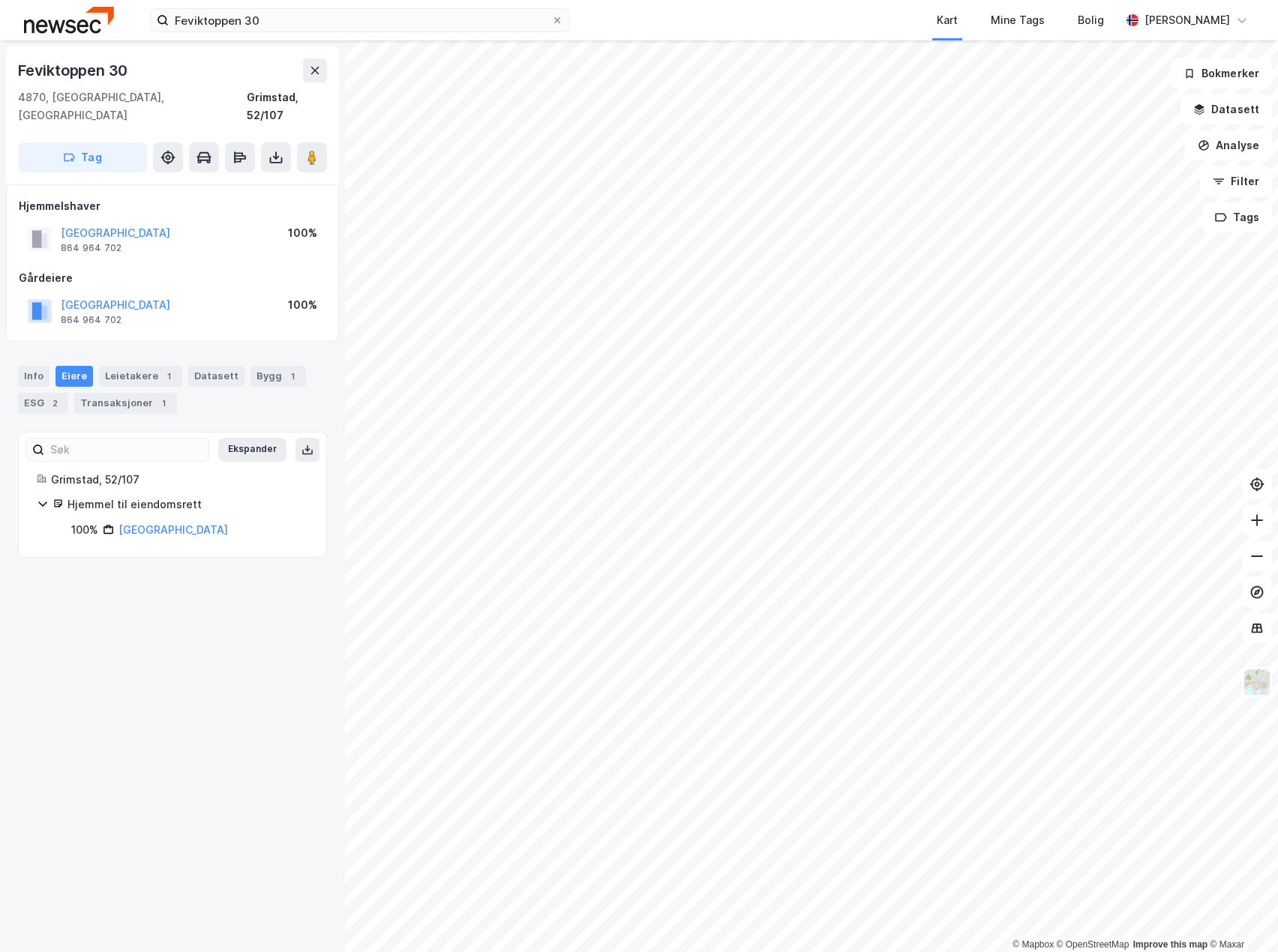
click at [44, 503] on icon at bounding box center [42, 505] width 8 height 5
click at [44, 500] on icon at bounding box center [42, 504] width 5 height 9
click at [122, 365] on div "Leietakere 1" at bounding box center [141, 375] width 83 height 21
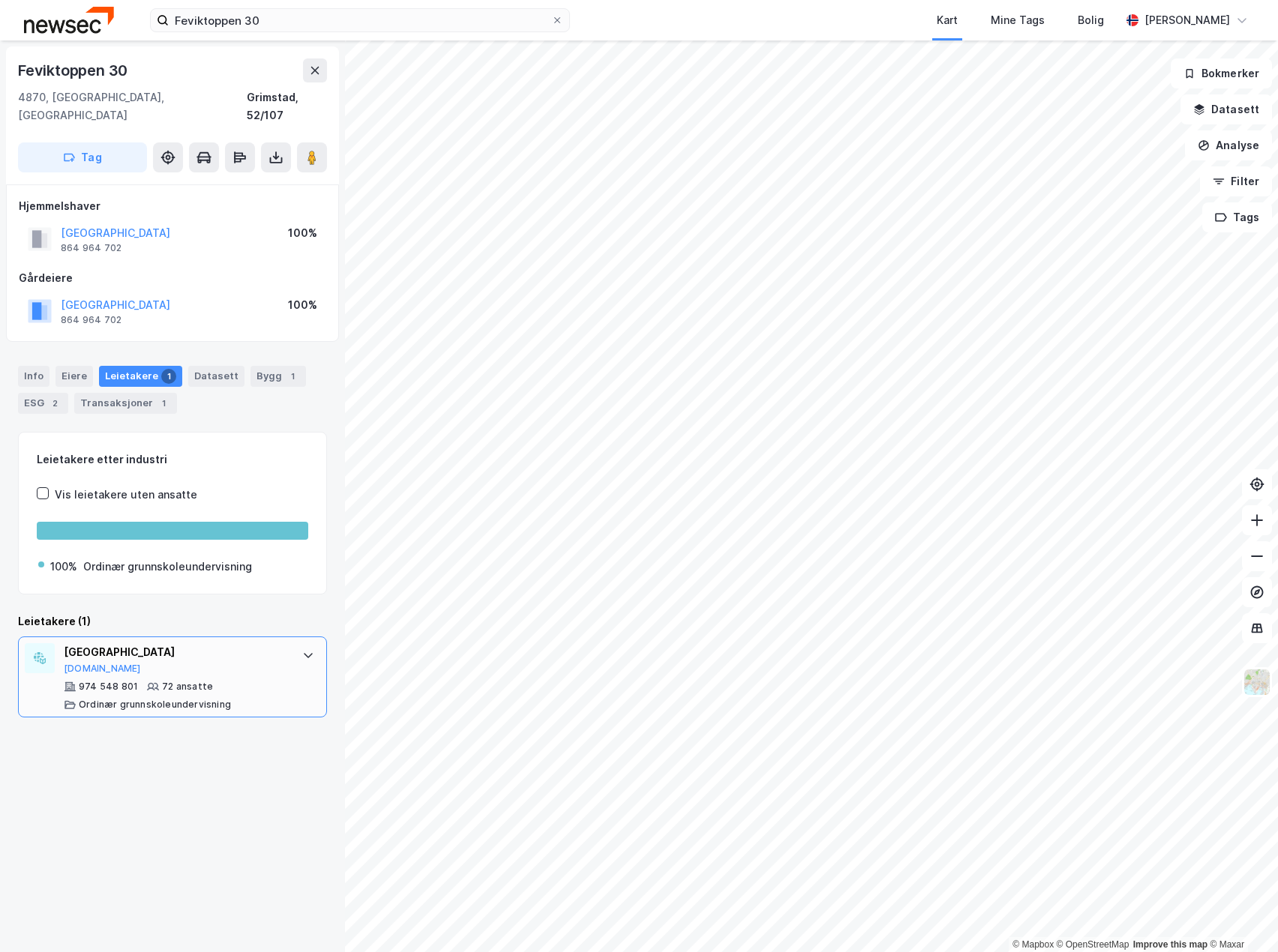
click at [144, 643] on div "[GEOGRAPHIC_DATA]" at bounding box center [176, 652] width 224 height 18
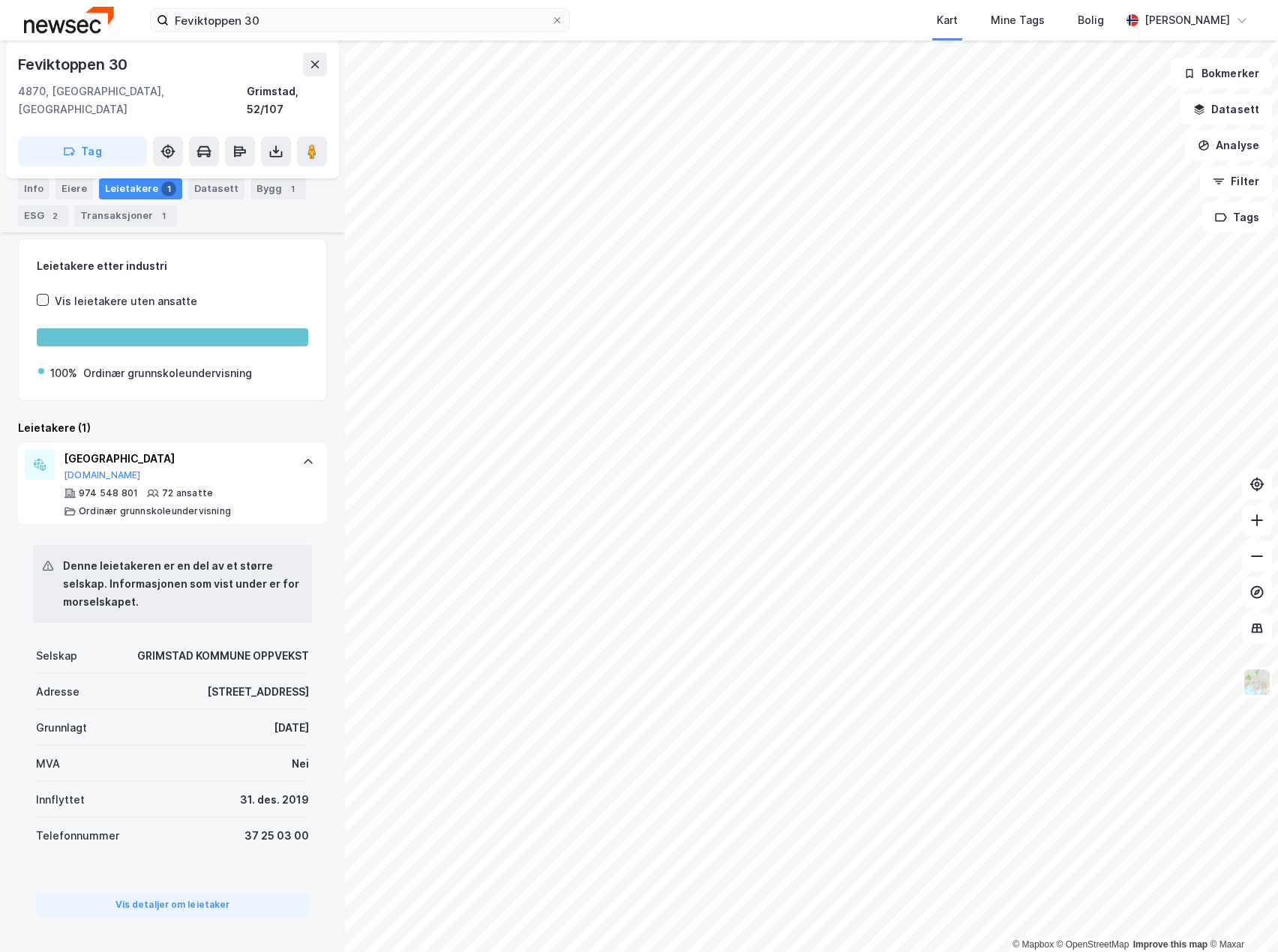
scroll to position [195, 0]
click at [69, 185] on div "Eiere" at bounding box center [74, 189] width 38 height 21
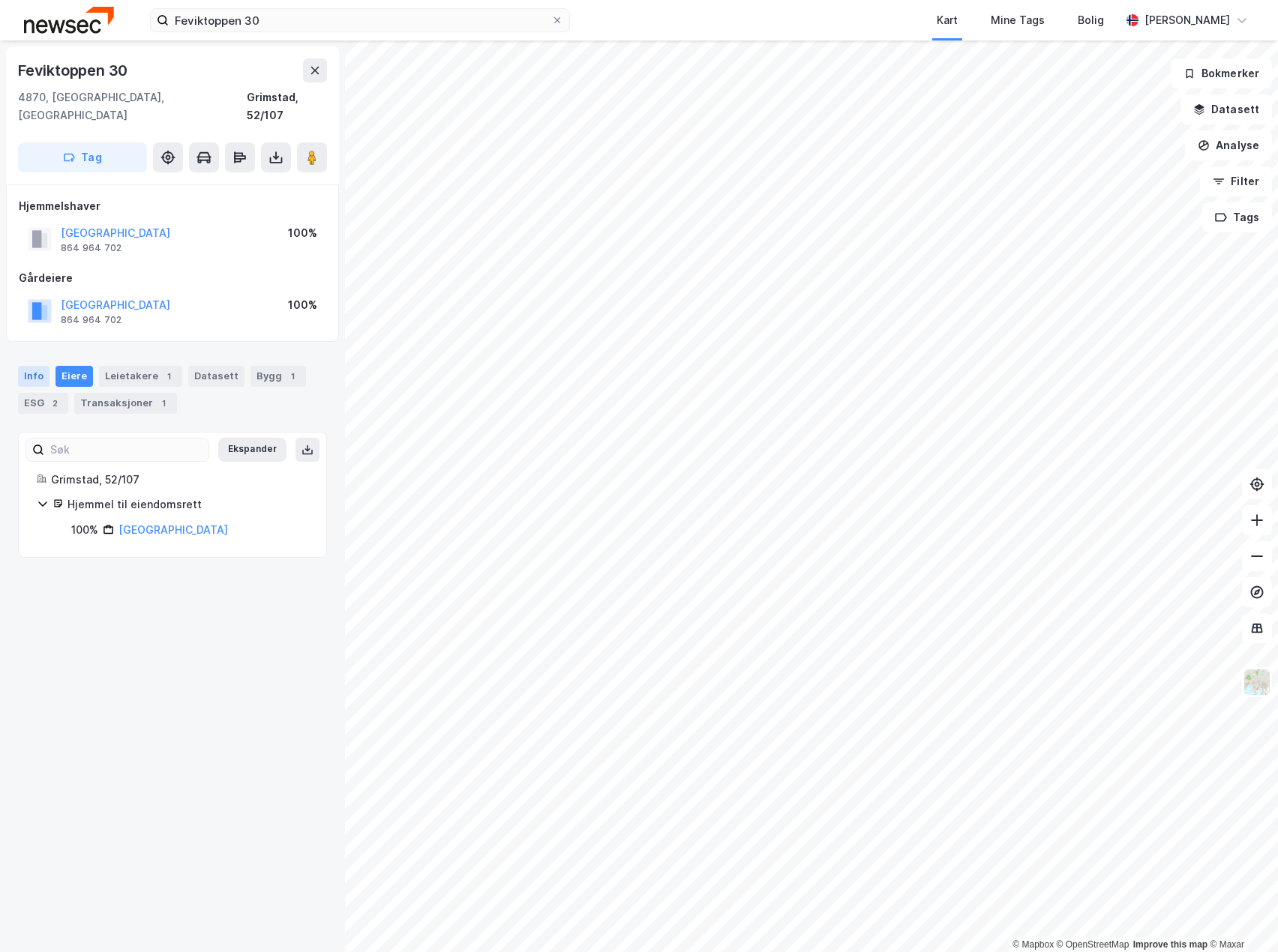
click at [41, 365] on div "Info" at bounding box center [33, 375] width 32 height 21
